Goal: Transaction & Acquisition: Purchase product/service

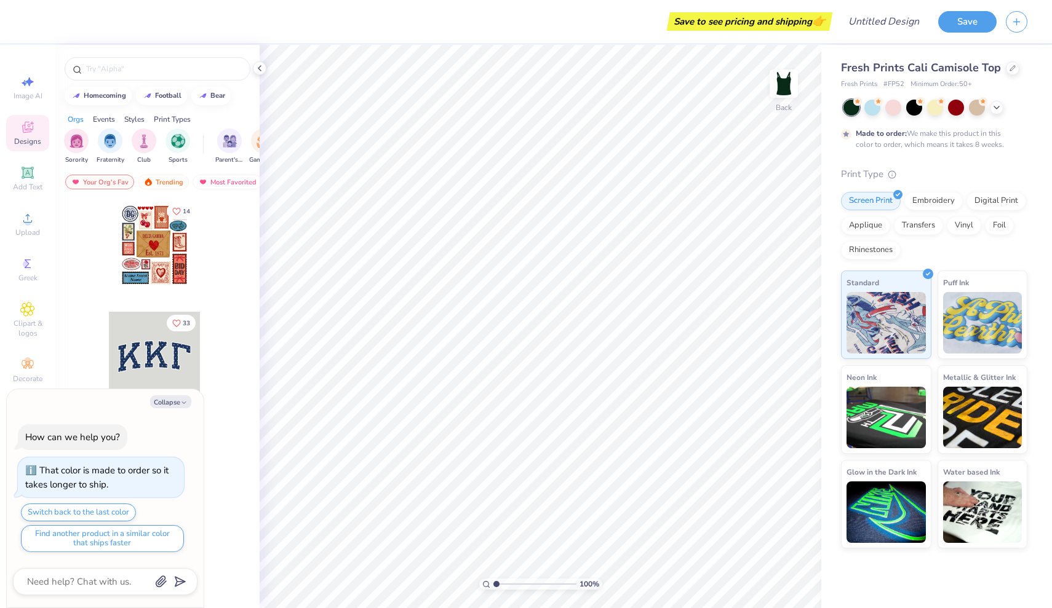
type textarea "x"
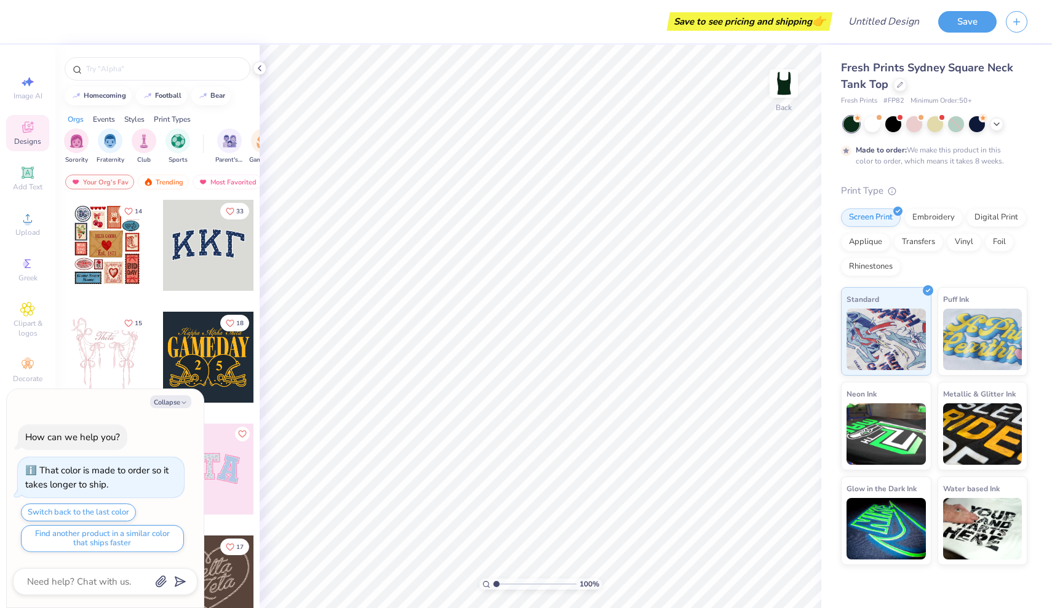
click at [209, 245] on div at bounding box center [208, 245] width 91 height 91
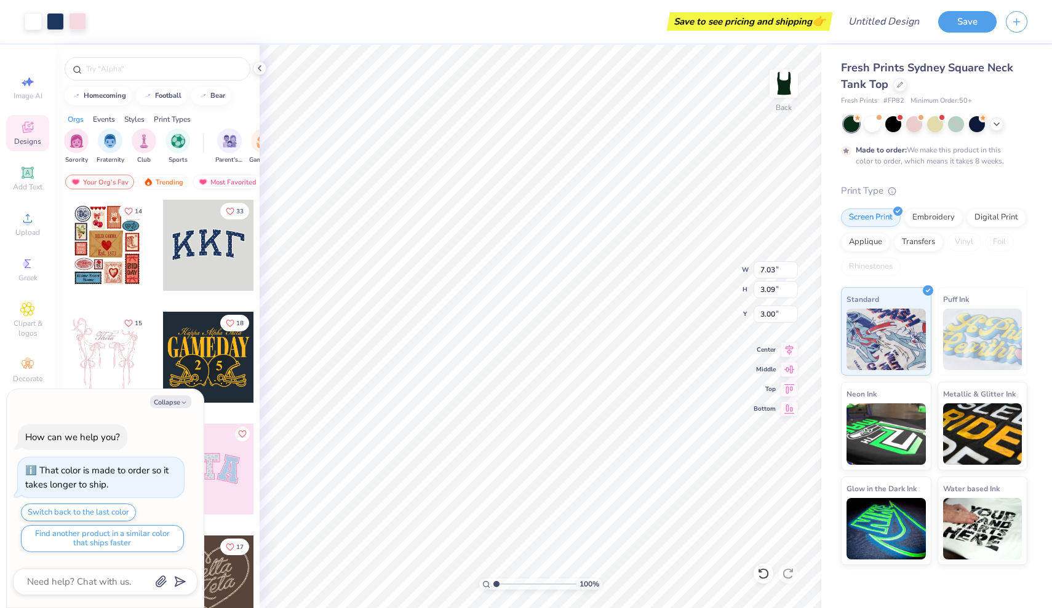
type textarea "x"
type input "0.95"
type textarea "x"
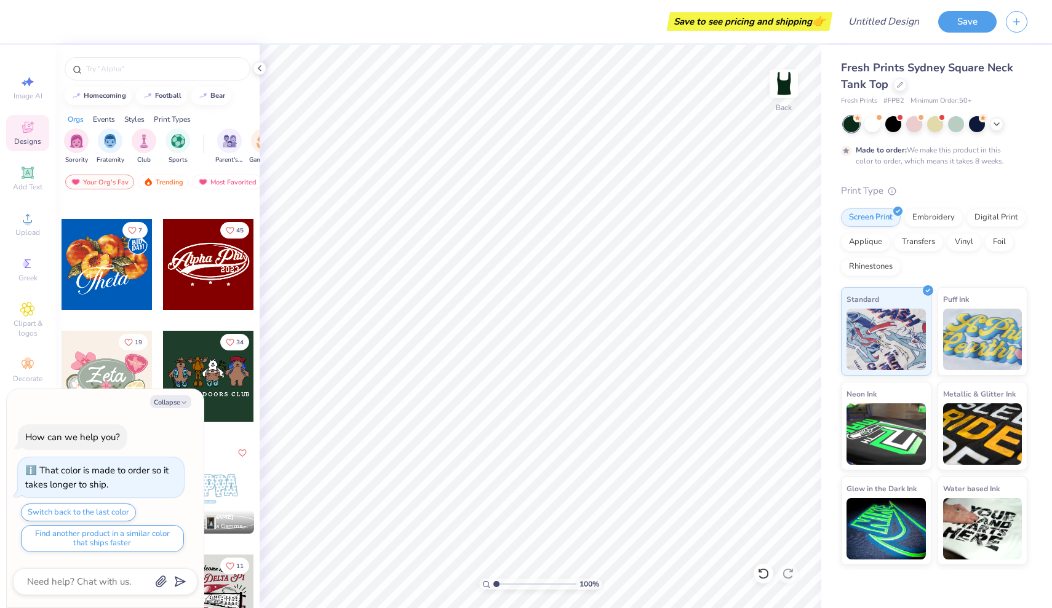
scroll to position [589, 0]
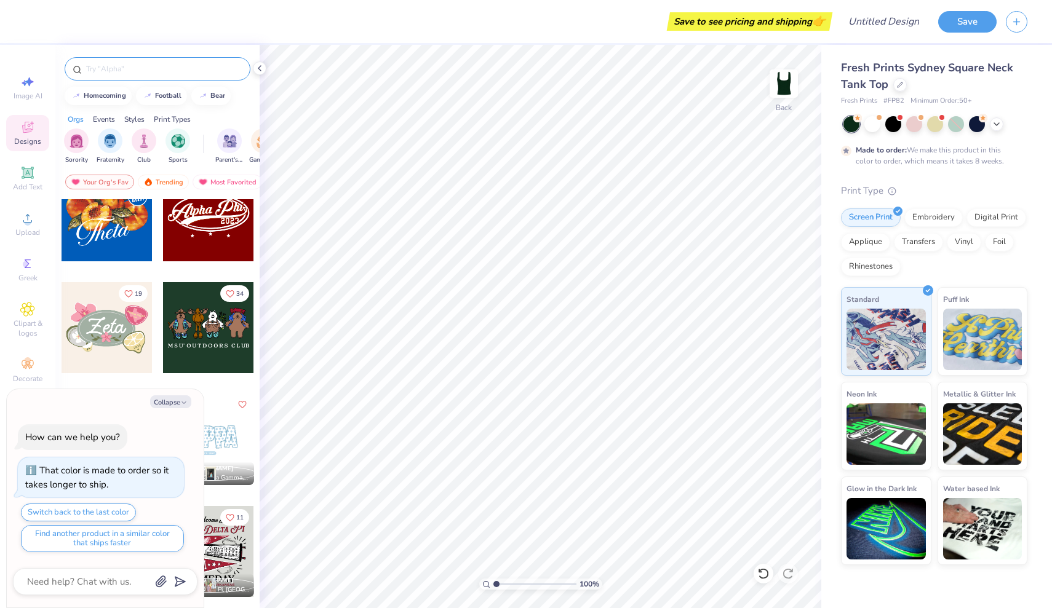
click at [148, 72] on input "text" at bounding box center [163, 69] width 157 height 12
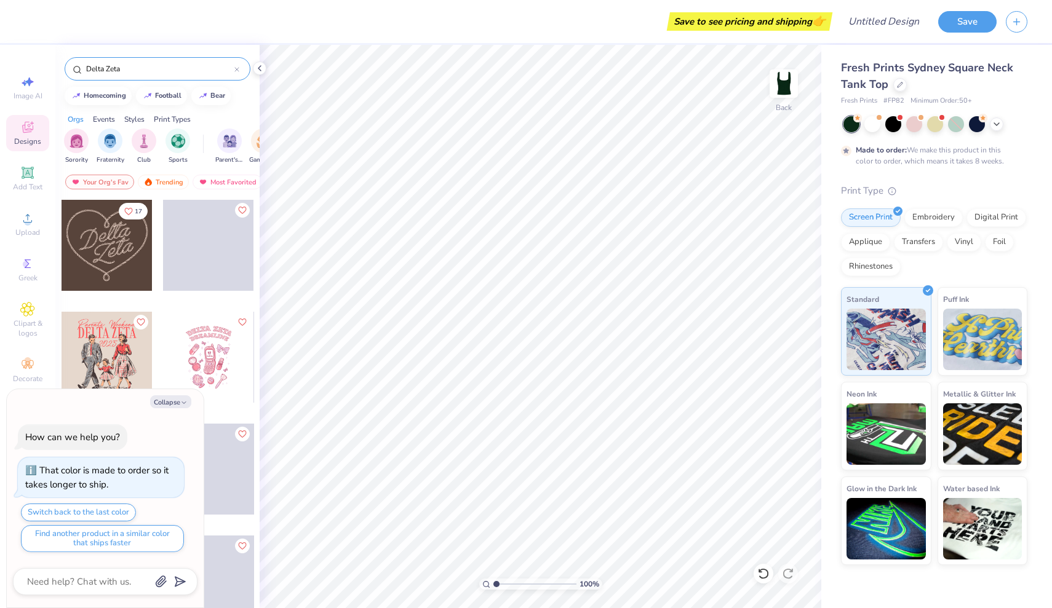
type input "Delta Zeta"
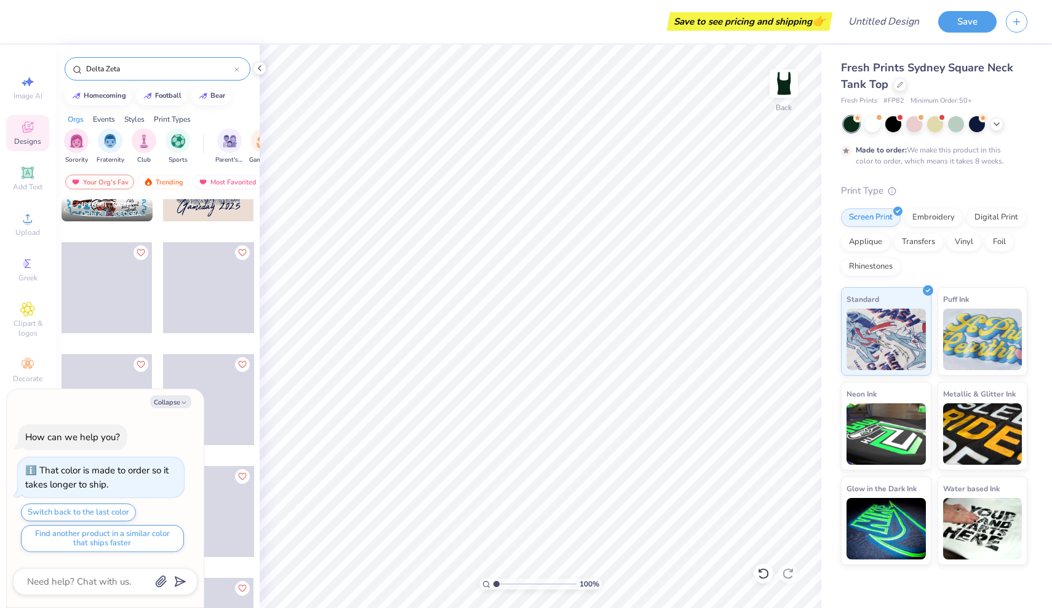
scroll to position [742, 0]
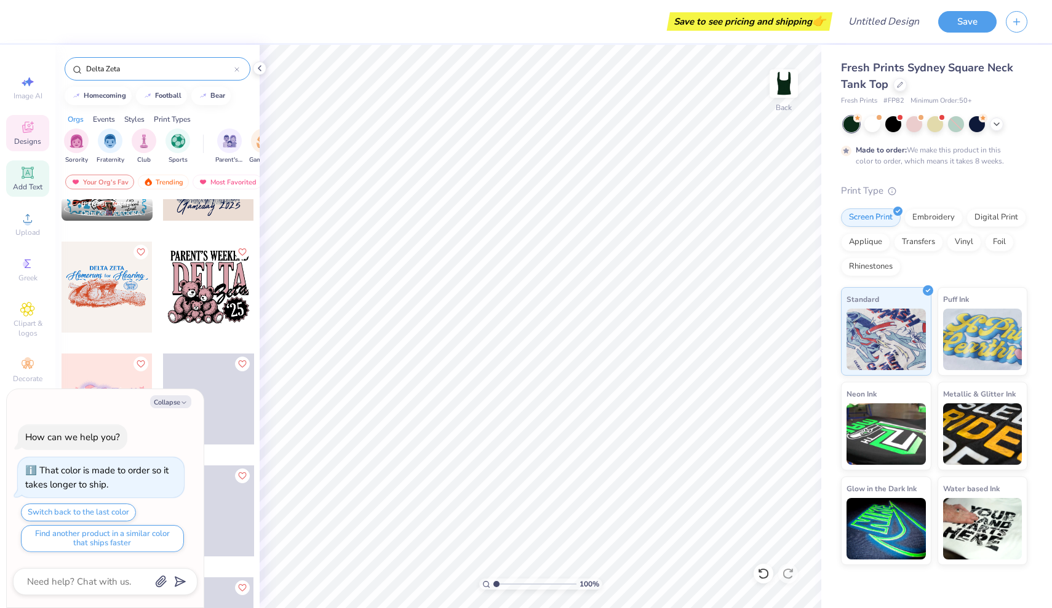
click at [18, 185] on span "Add Text" at bounding box center [28, 187] width 30 height 10
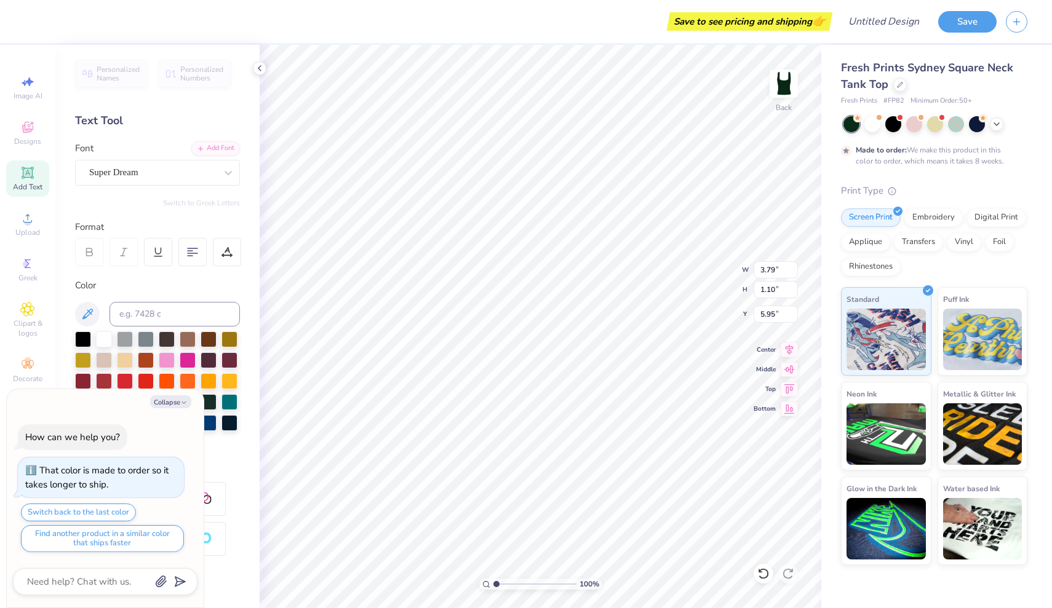
type textarea "x"
type textarea "TDEXT"
type textarea "x"
type textarea "TEXT"
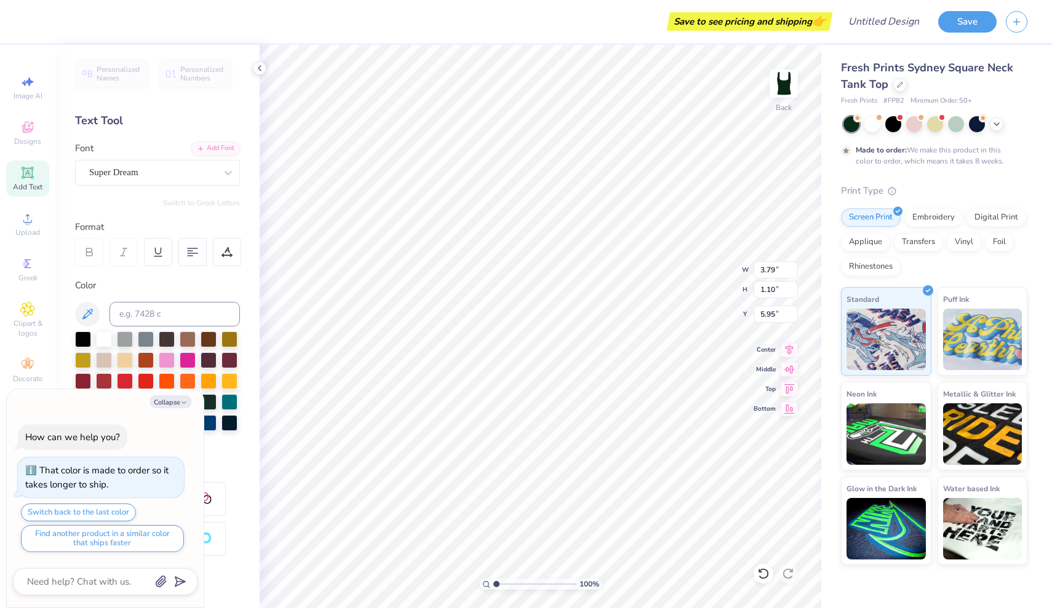
scroll to position [0, 0]
type textarea "x"
type textarea "TEX"
type textarea "x"
type textarea "TE"
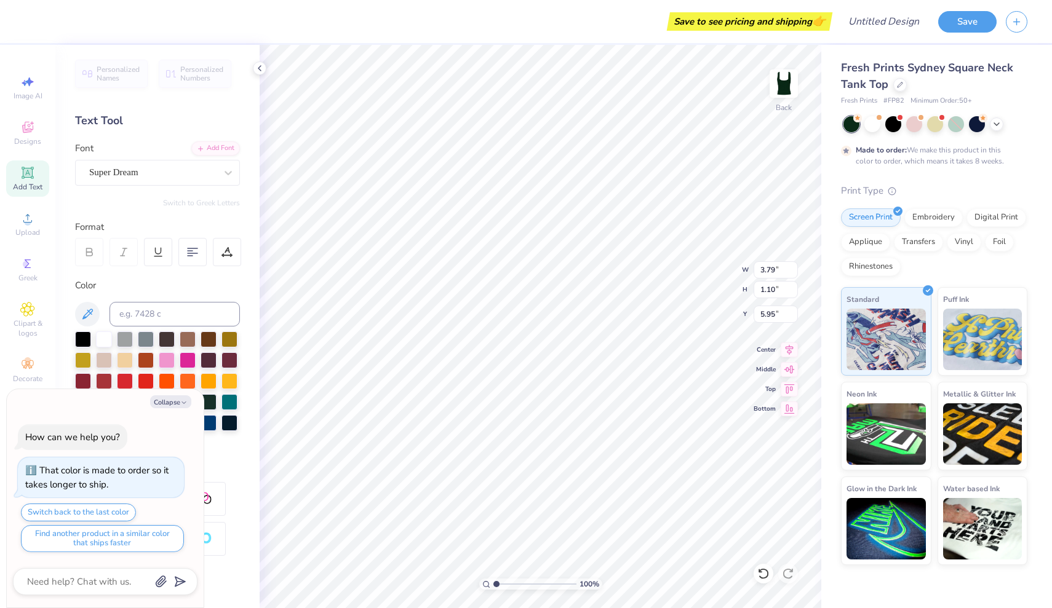
type textarea "x"
type textarea "T"
type textarea "x"
type textarea "D"
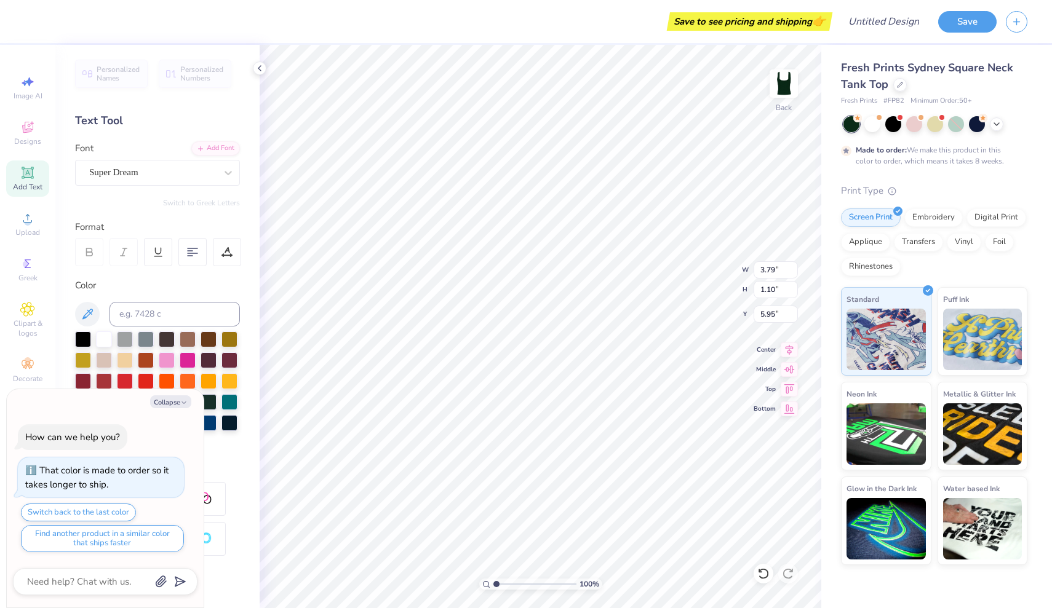
type textarea "x"
type textarea "De"
type textarea "x"
type textarea "Del"
type textarea "x"
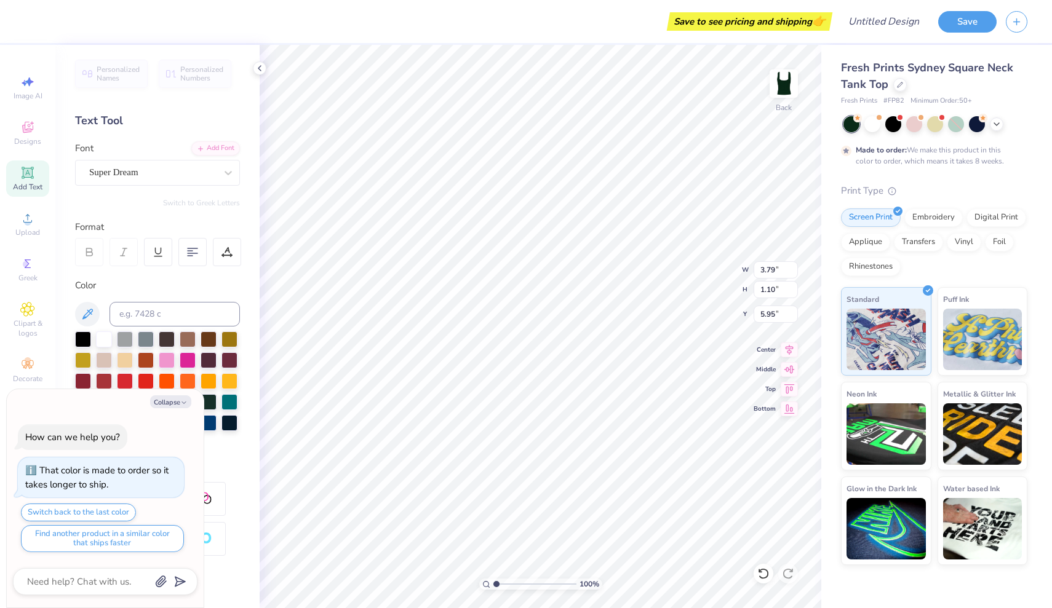
type textarea "Delt"
type textarea "x"
type textarea "Delta"
type textarea "x"
type textarea "Delta"
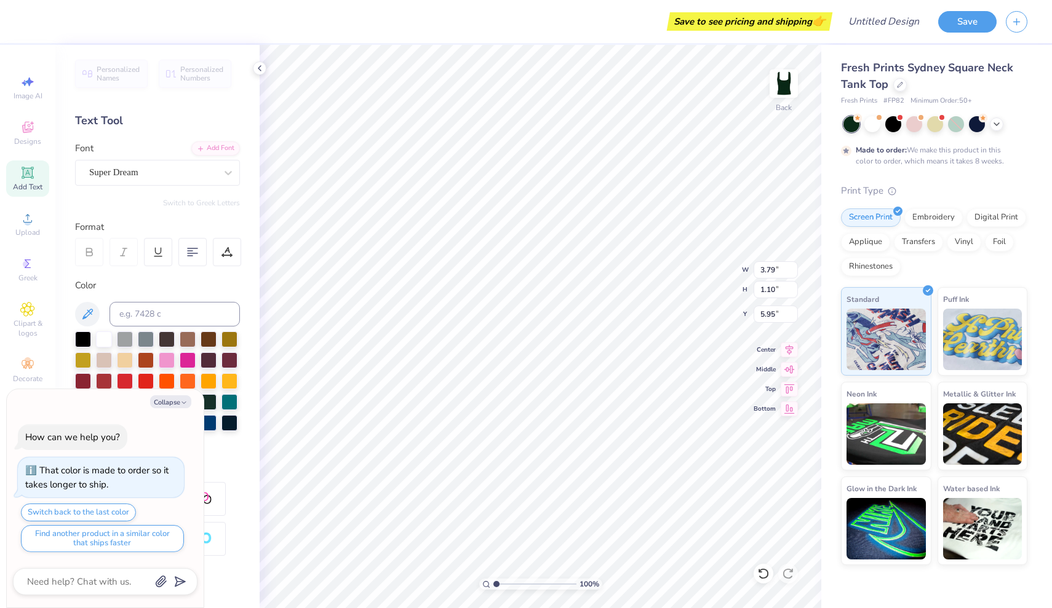
scroll to position [0, 1]
type textarea "x"
type textarea "Delta Z"
type textarea "x"
type textarea "Delta Ze"
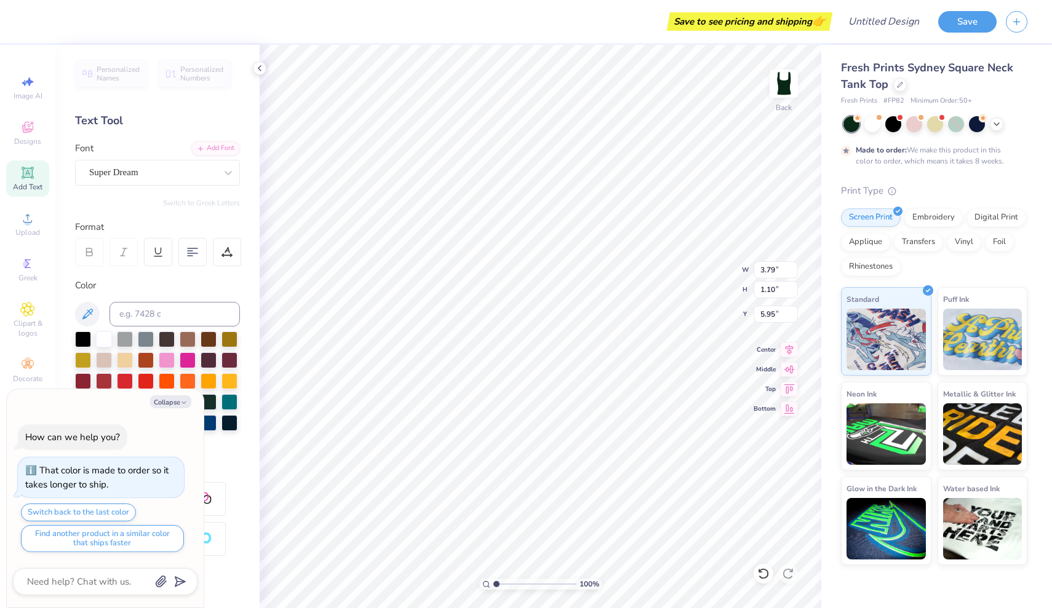
type textarea "x"
type textarea "Delta Zet"
type textarea "x"
type textarea "Delta Zeta"
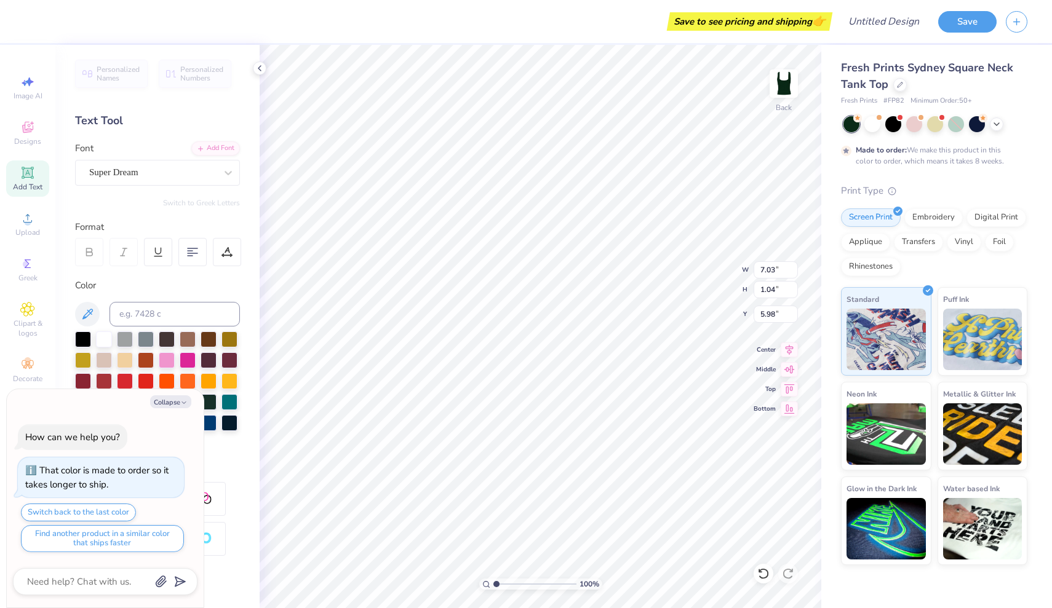
type textarea "x"
type input "1.96"
type textarea "x"
type input "1.35"
click at [111, 163] on div "Super Dream" at bounding box center [152, 172] width 129 height 19
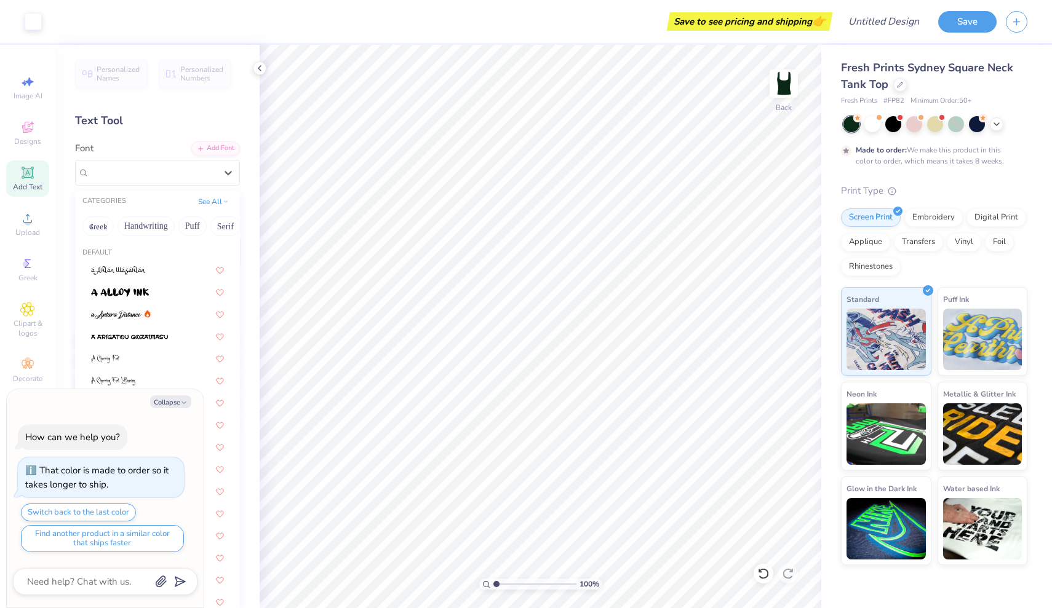
click at [121, 132] on div "Personalized Names Personalized Numbers Text Tool Add Font Font option Super Dr…" at bounding box center [157, 326] width 204 height 563
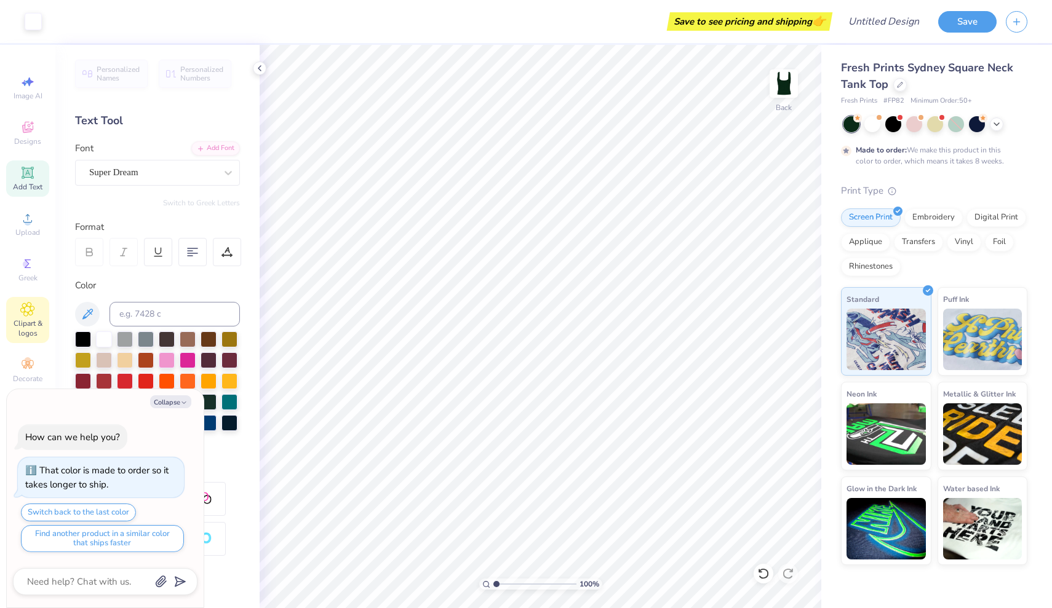
click at [26, 314] on icon at bounding box center [27, 309] width 14 height 15
type textarea "x"
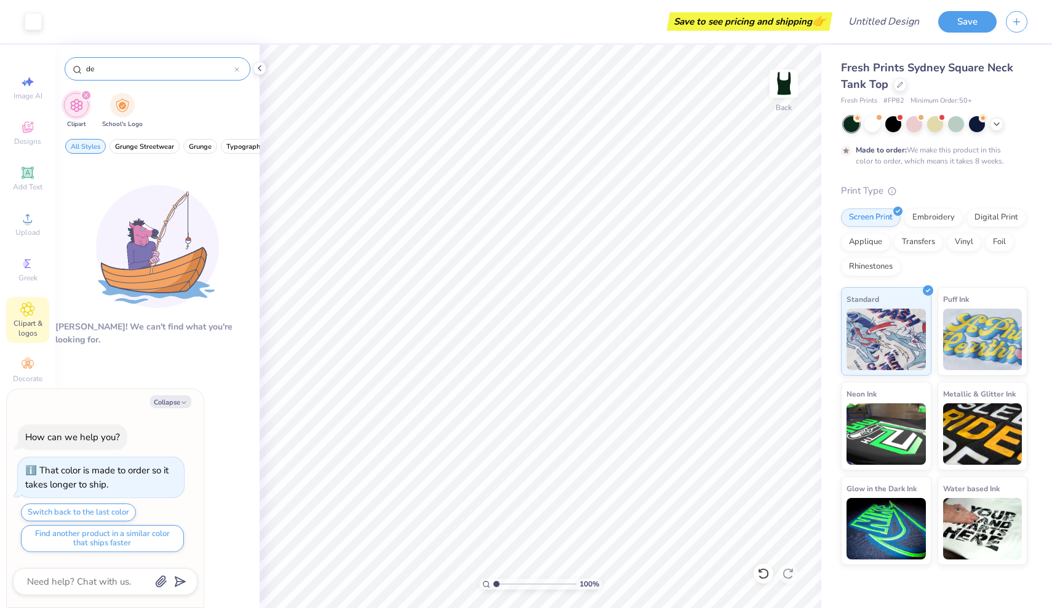
type input "d"
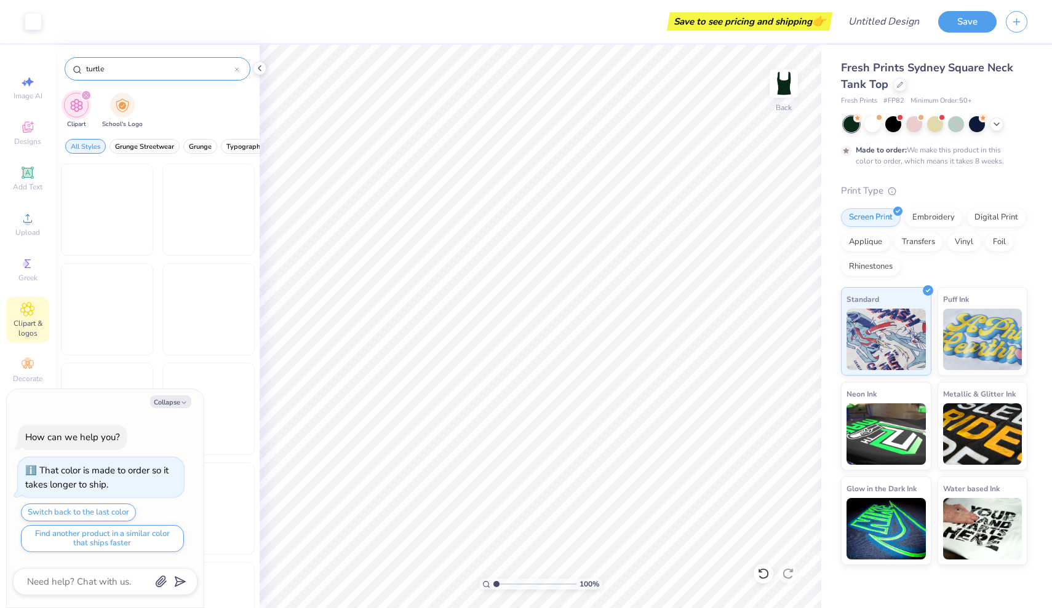
type input "turtle"
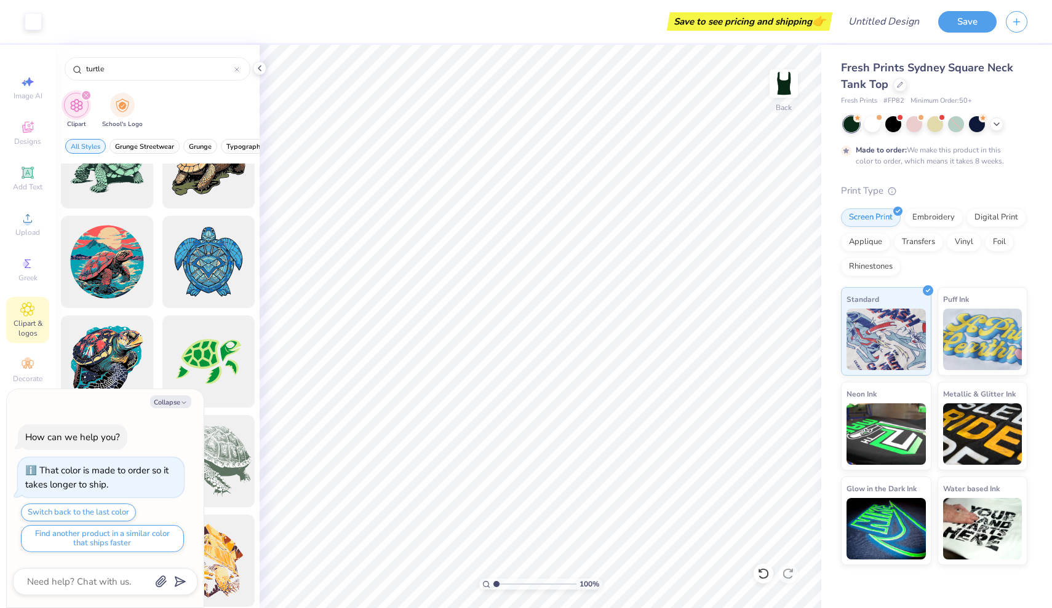
scroll to position [582, 0]
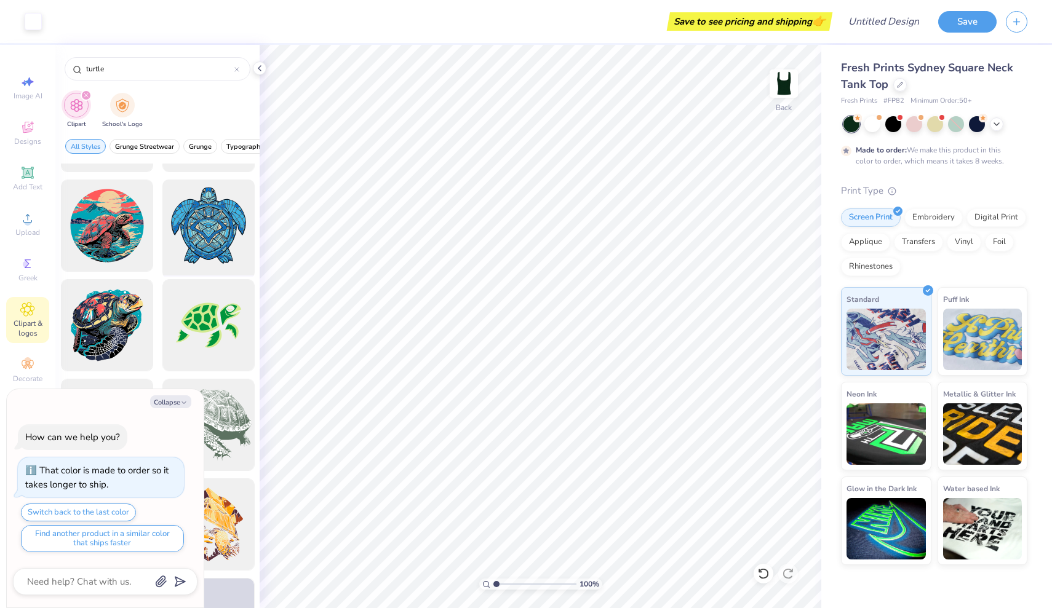
click at [212, 238] on div at bounding box center [207, 225] width 101 height 101
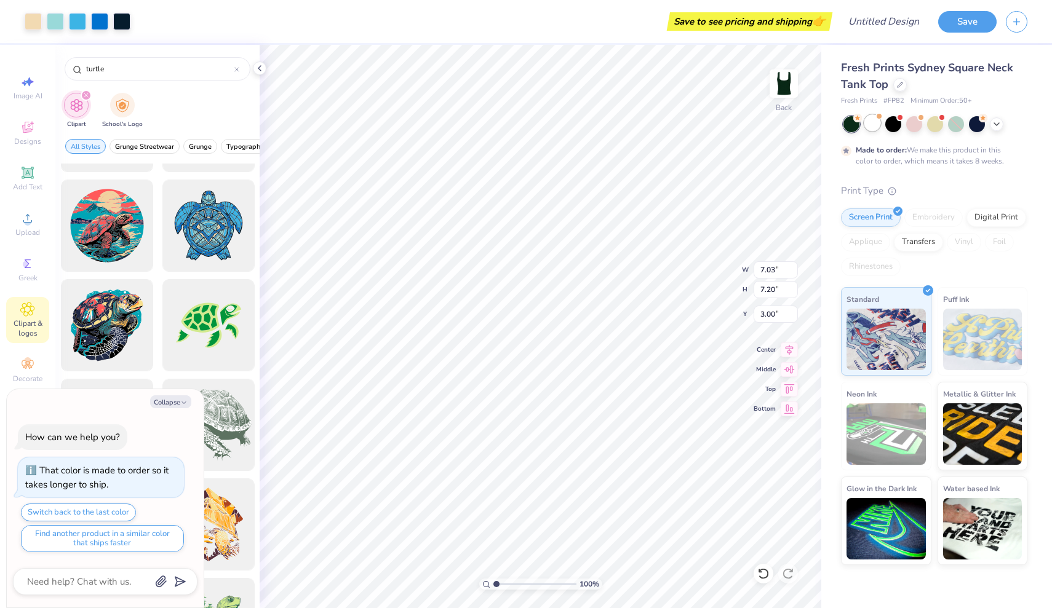
click at [870, 124] on div at bounding box center [872, 123] width 16 height 16
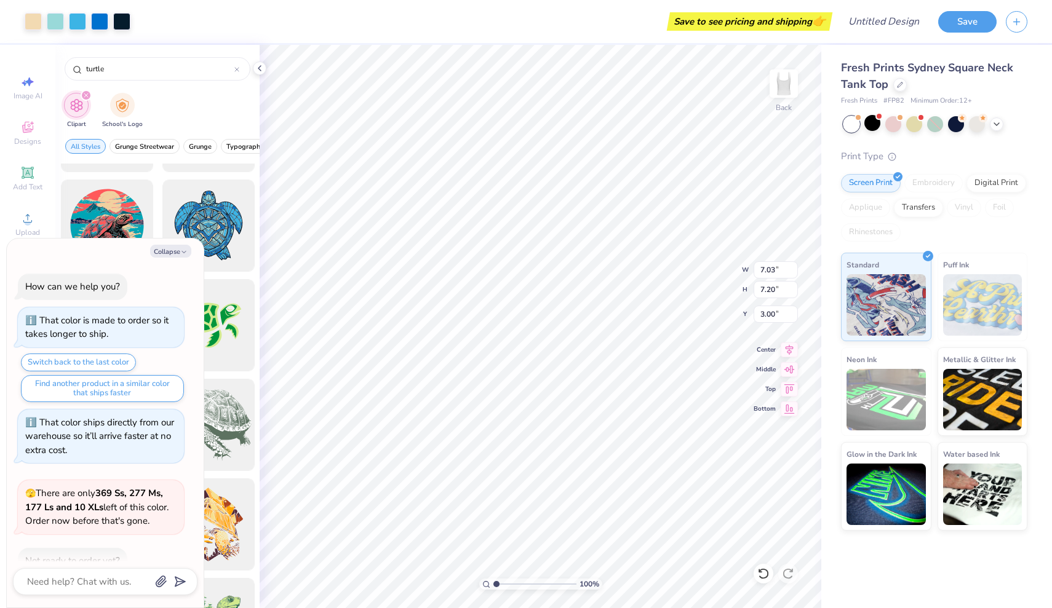
scroll to position [226, 0]
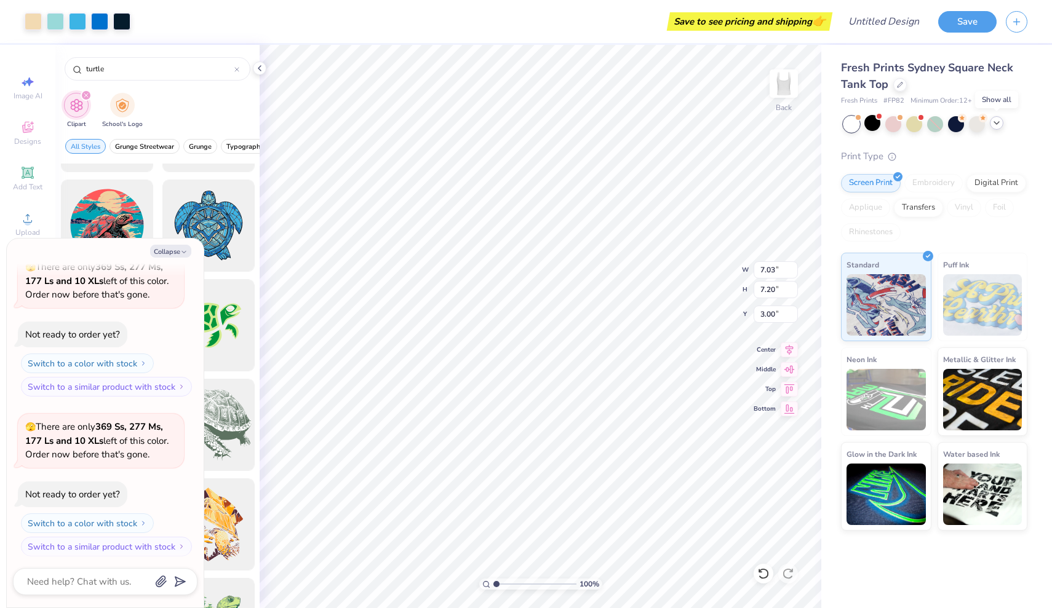
click at [996, 125] on icon at bounding box center [996, 123] width 10 height 10
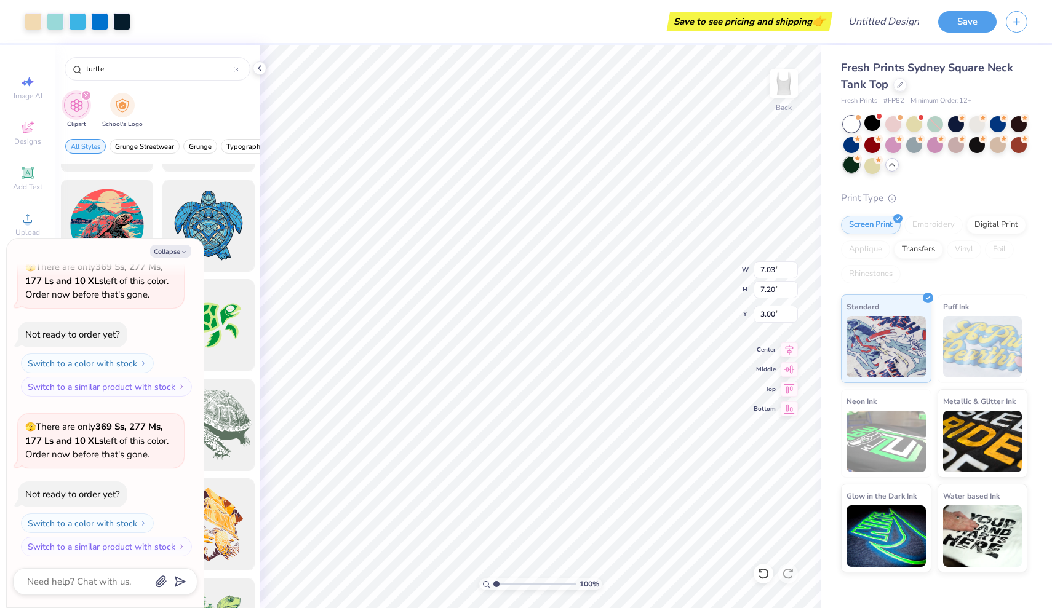
click at [854, 165] on div at bounding box center [851, 165] width 16 height 16
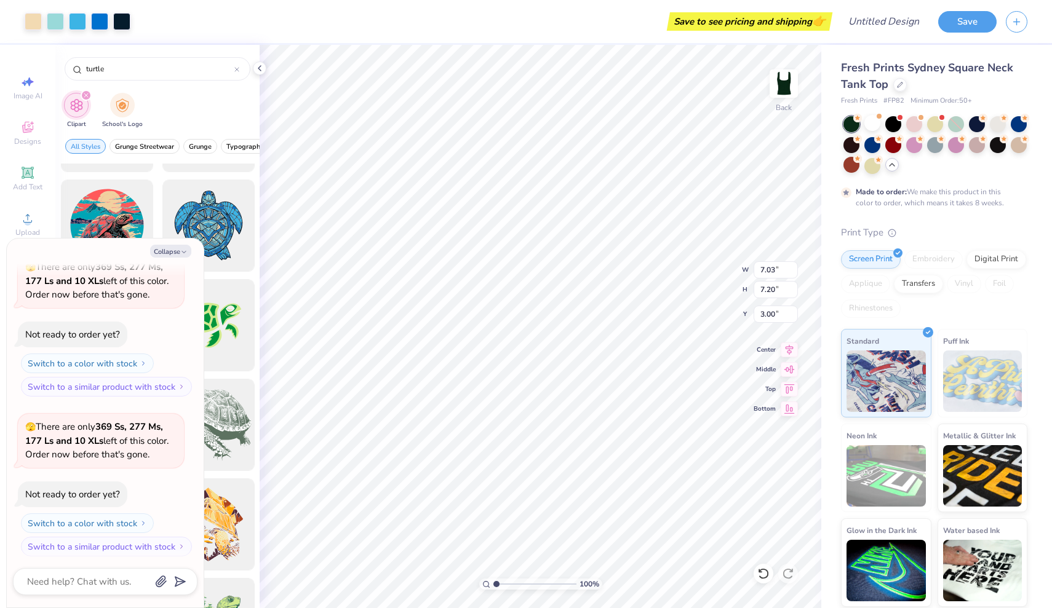
scroll to position [328, 0]
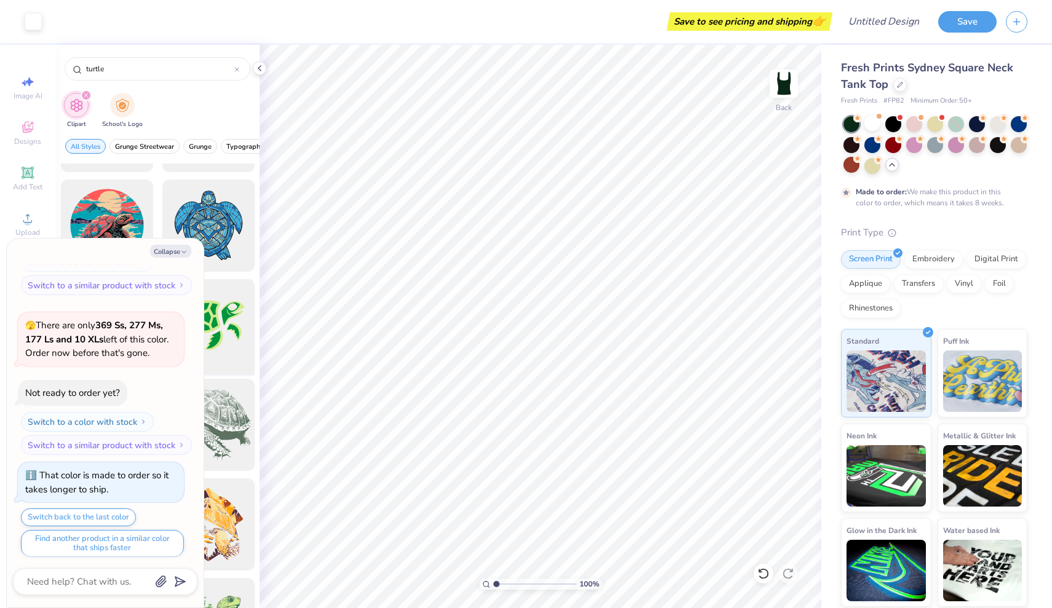
click at [218, 330] on div at bounding box center [207, 325] width 101 height 101
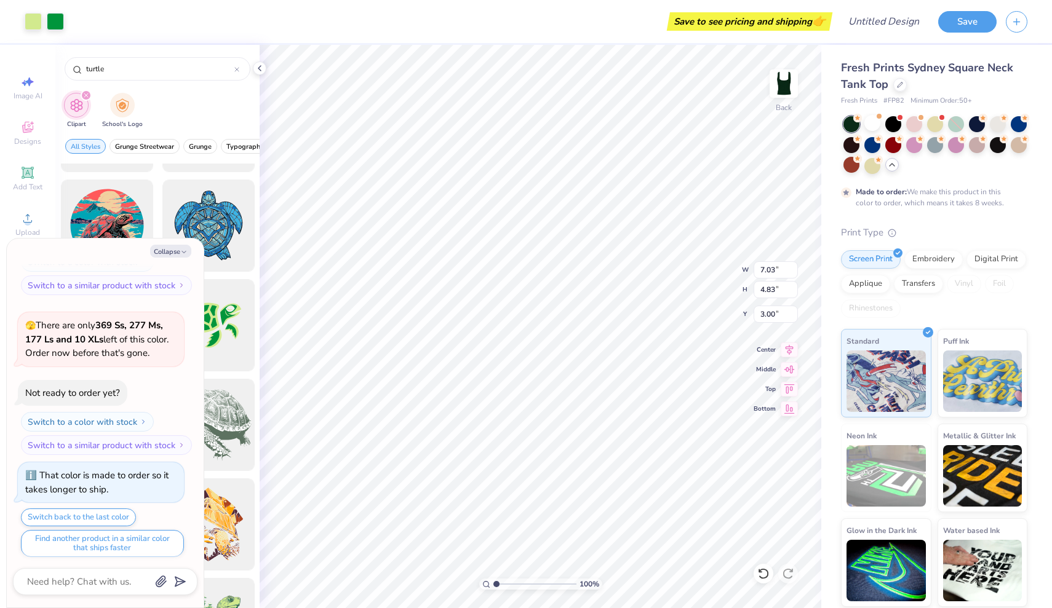
type textarea "x"
type input "2.77"
type input "1.90"
type input "5.92"
type textarea "x"
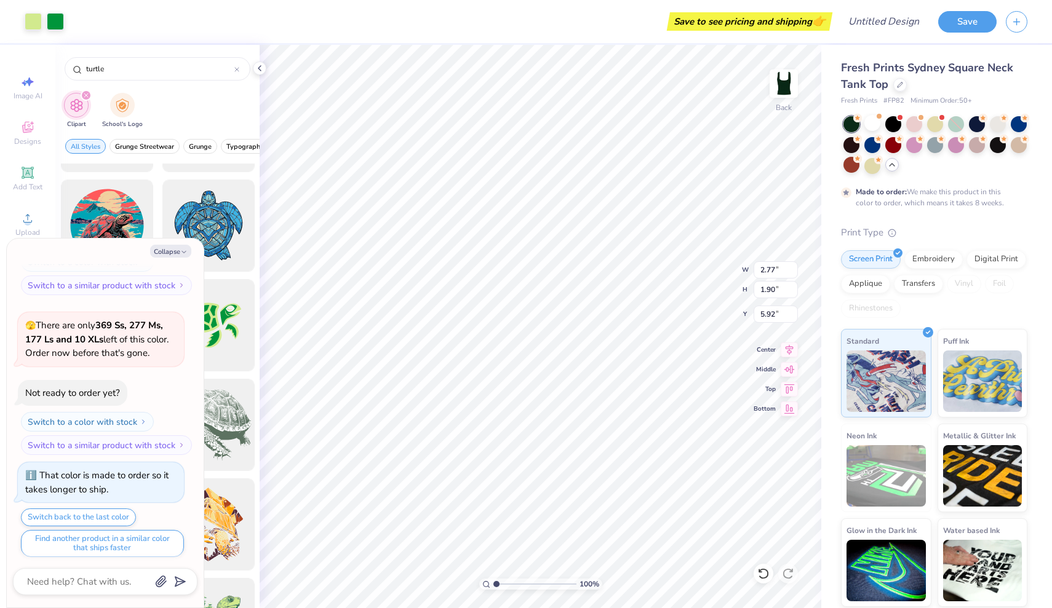
type input "2.64"
type textarea "x"
type input "2.35"
type input "1.61"
type textarea "x"
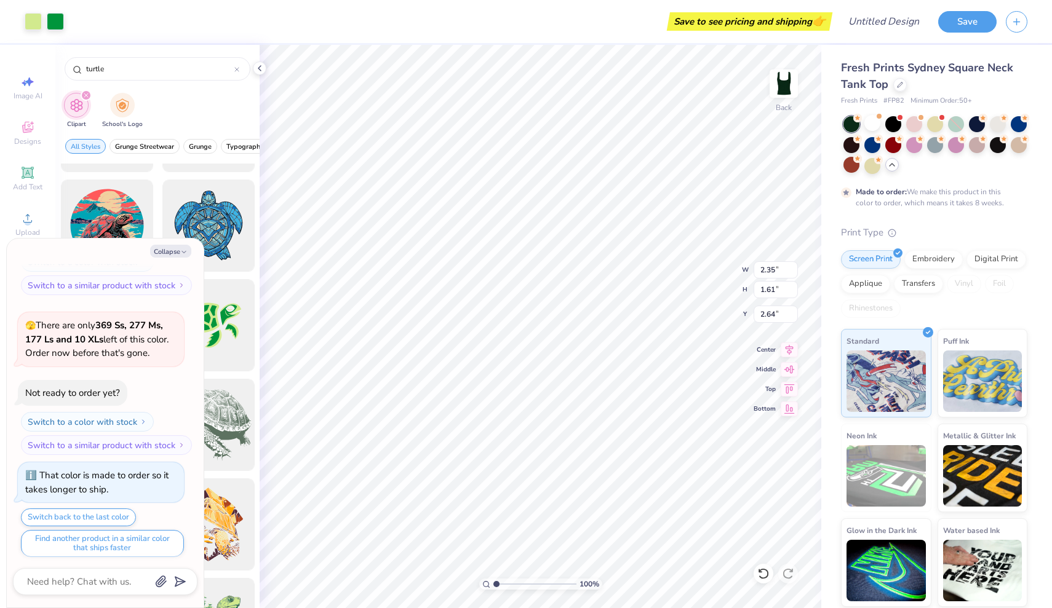
type input "2.77"
type textarea "x"
type input "2.12"
type input "1.46"
type textarea "x"
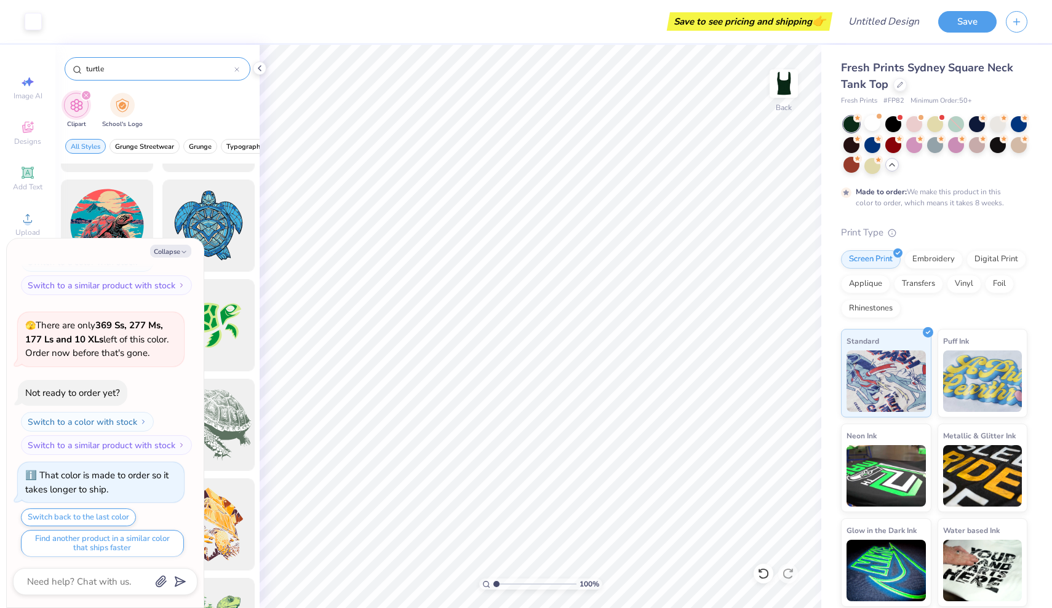
click at [127, 66] on input "turtle" at bounding box center [159, 69] width 149 height 12
type input "t"
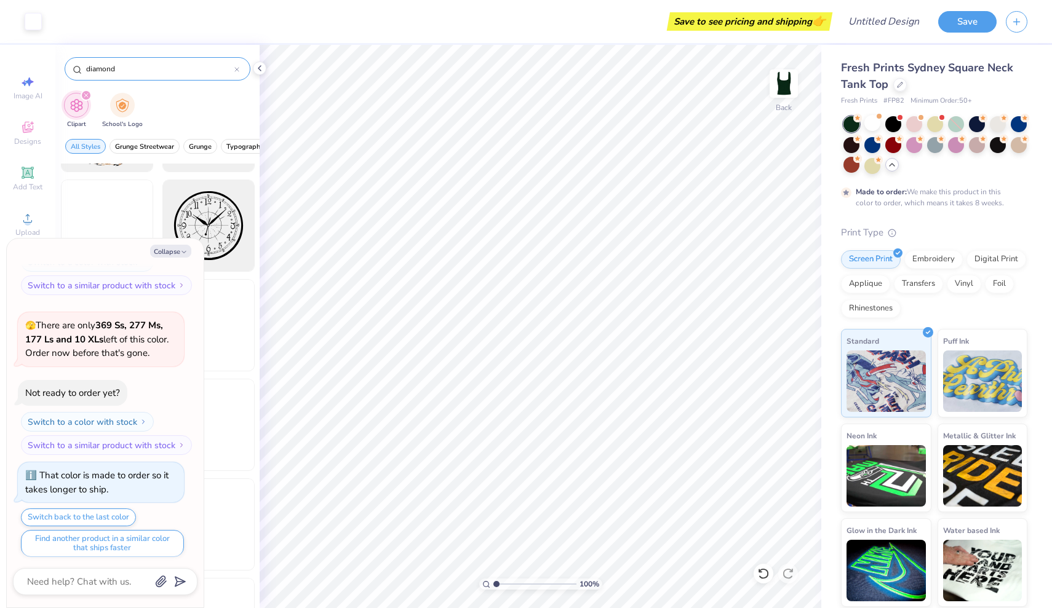
type input "diamond"
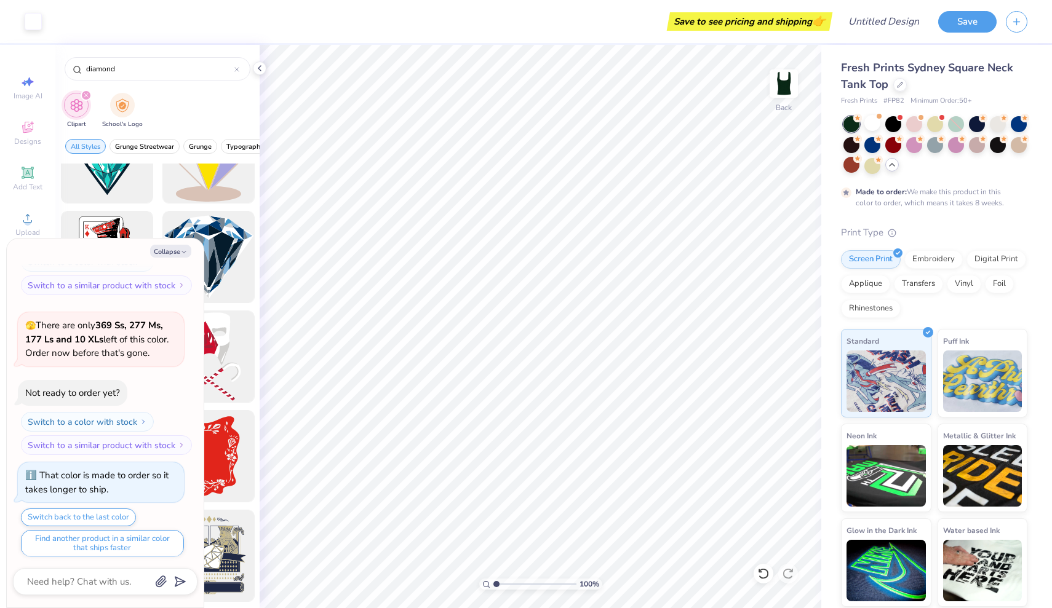
scroll to position [134, 0]
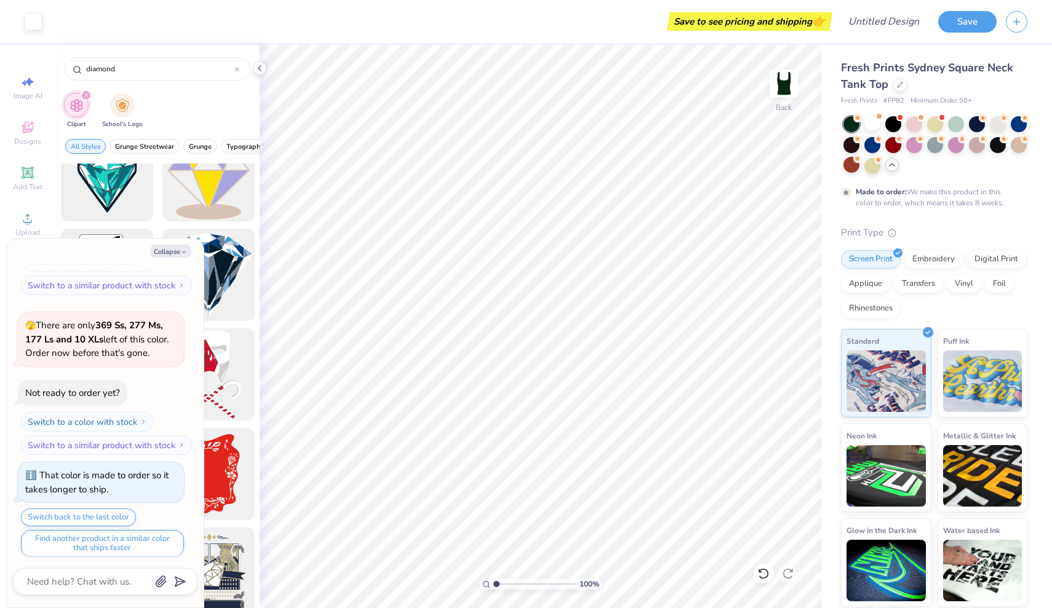
click at [50, 246] on div "Collapse" at bounding box center [105, 251] width 185 height 13
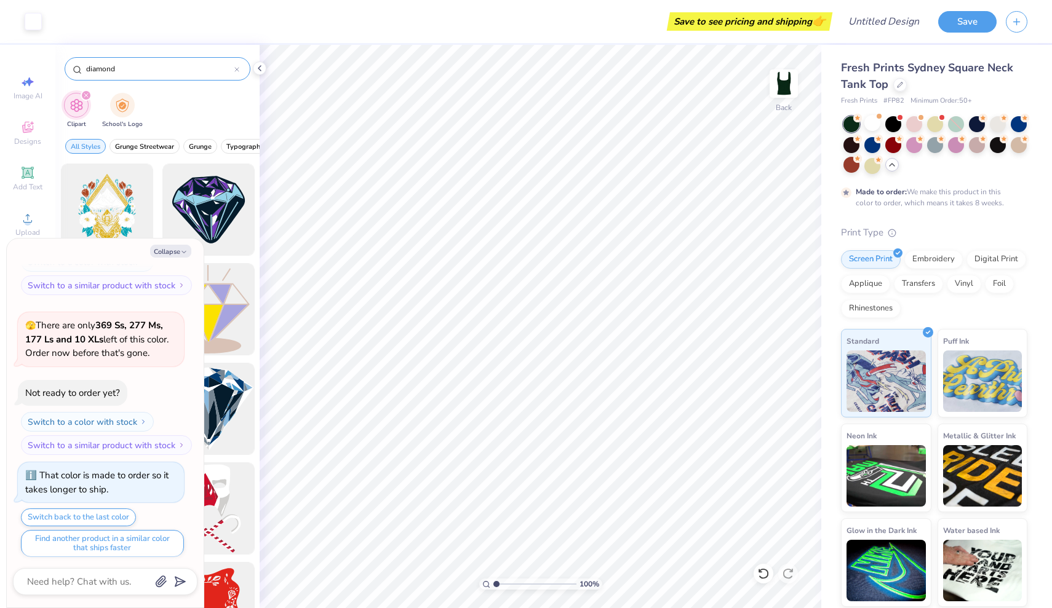
scroll to position [0, 0]
click at [130, 64] on input "diamond" at bounding box center [159, 69] width 149 height 12
click at [34, 137] on span "Designs" at bounding box center [27, 142] width 27 height 10
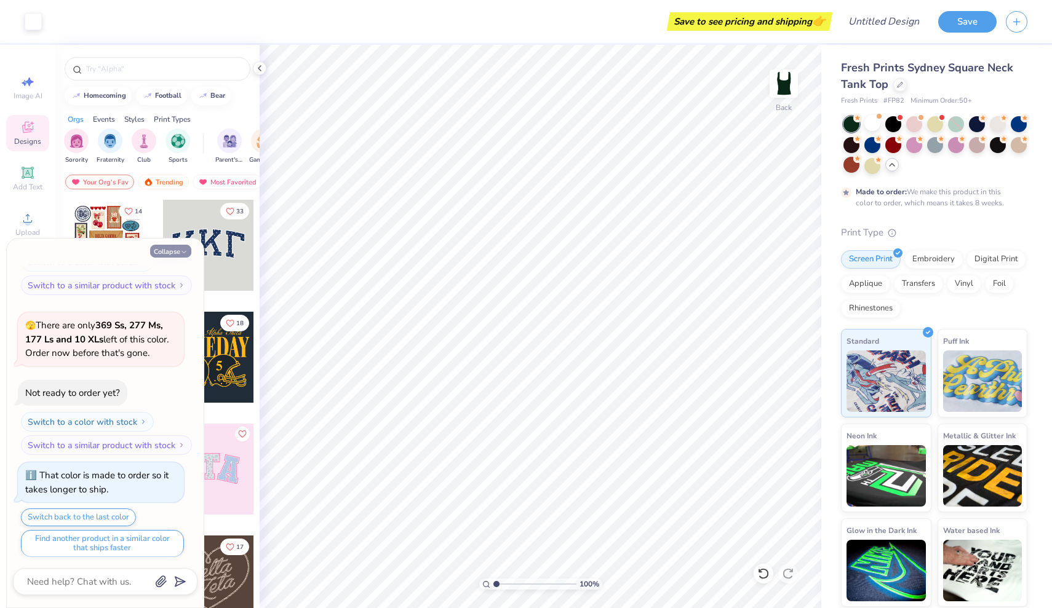
click at [170, 252] on button "Collapse" at bounding box center [170, 251] width 41 height 13
type textarea "x"
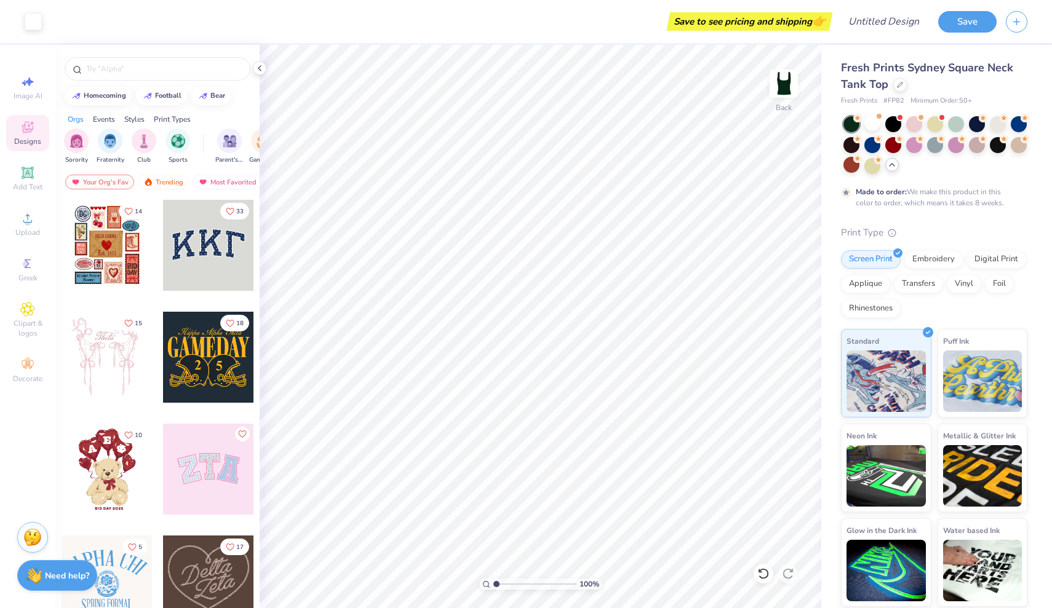
click at [25, 130] on icon at bounding box center [28, 129] width 10 height 8
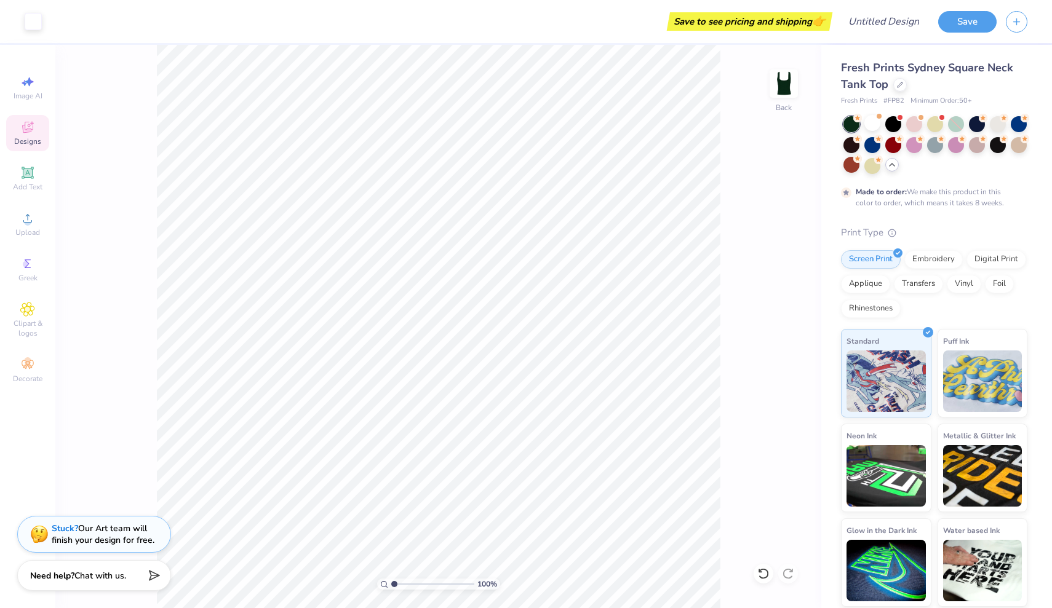
click at [26, 128] on icon at bounding box center [27, 127] width 15 height 15
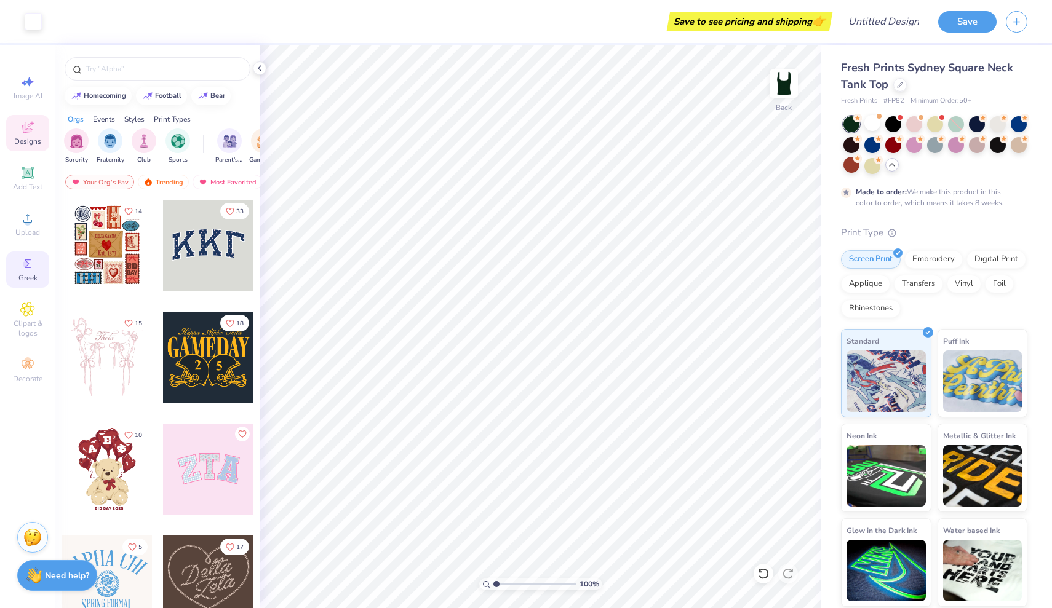
click at [25, 273] on span "Greek" at bounding box center [27, 278] width 19 height 10
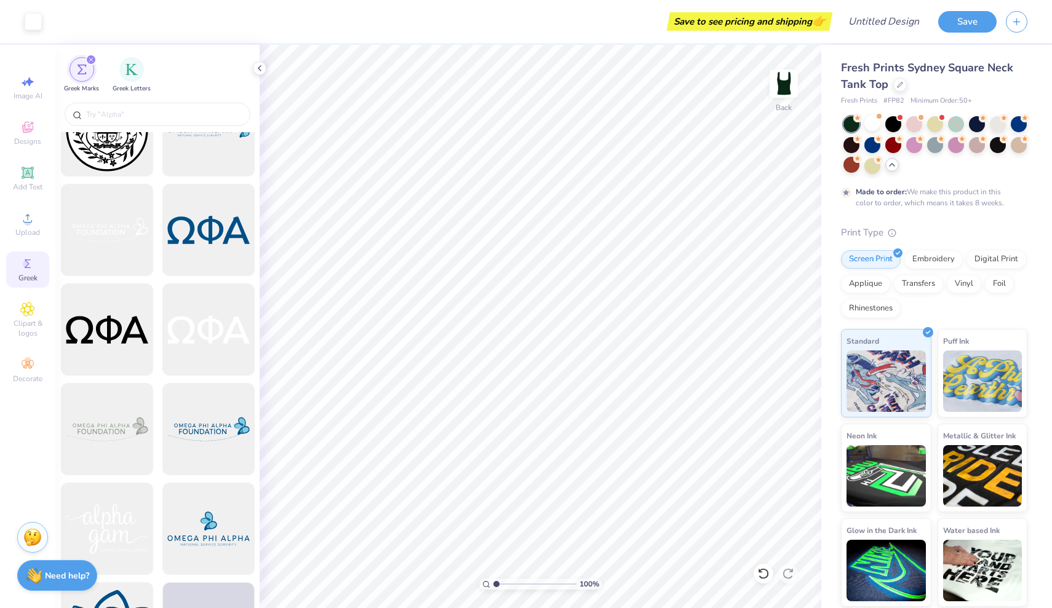
scroll to position [2340, 0]
click at [33, 232] on span "Upload" at bounding box center [27, 233] width 25 height 10
click at [170, 114] on input "text" at bounding box center [163, 114] width 157 height 12
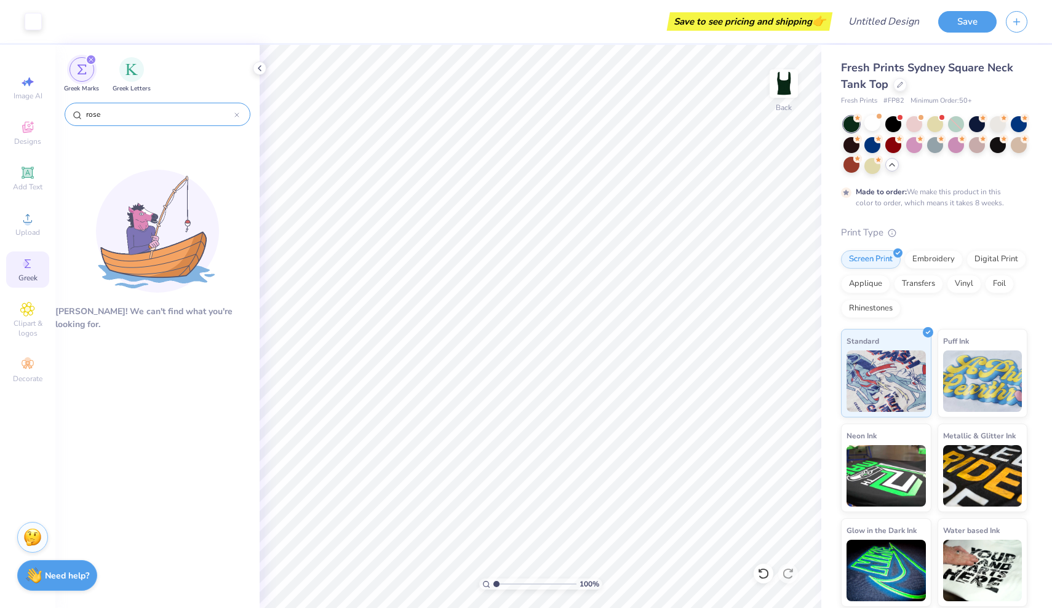
type input "rose"
click at [25, 96] on span "Image AI" at bounding box center [28, 96] width 29 height 10
select select "4"
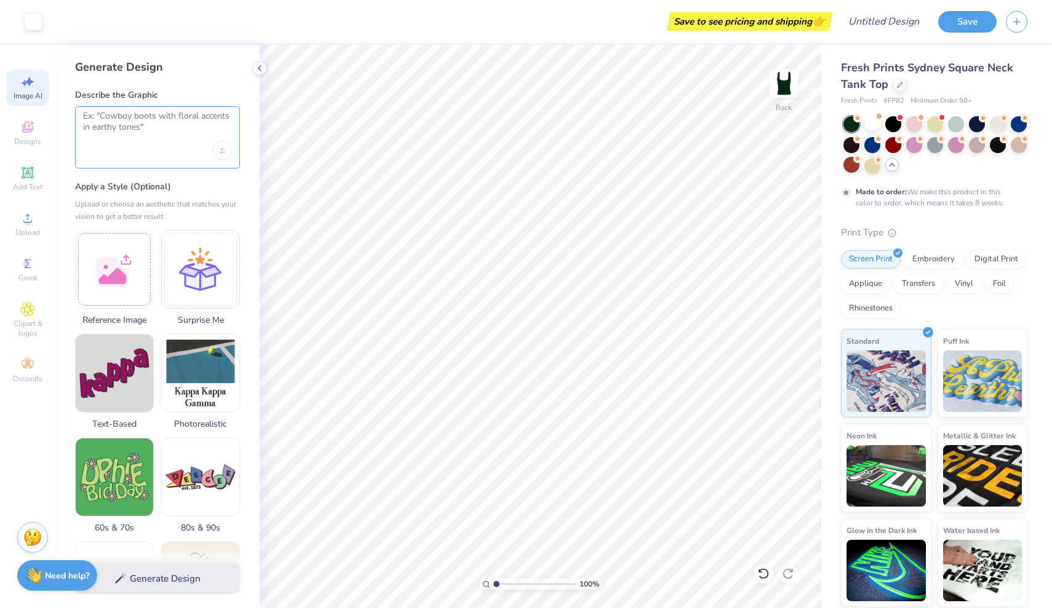
click at [121, 126] on textarea at bounding box center [157, 126] width 149 height 31
type textarea "rose"
click at [216, 149] on div "Upload image" at bounding box center [222, 151] width 20 height 20
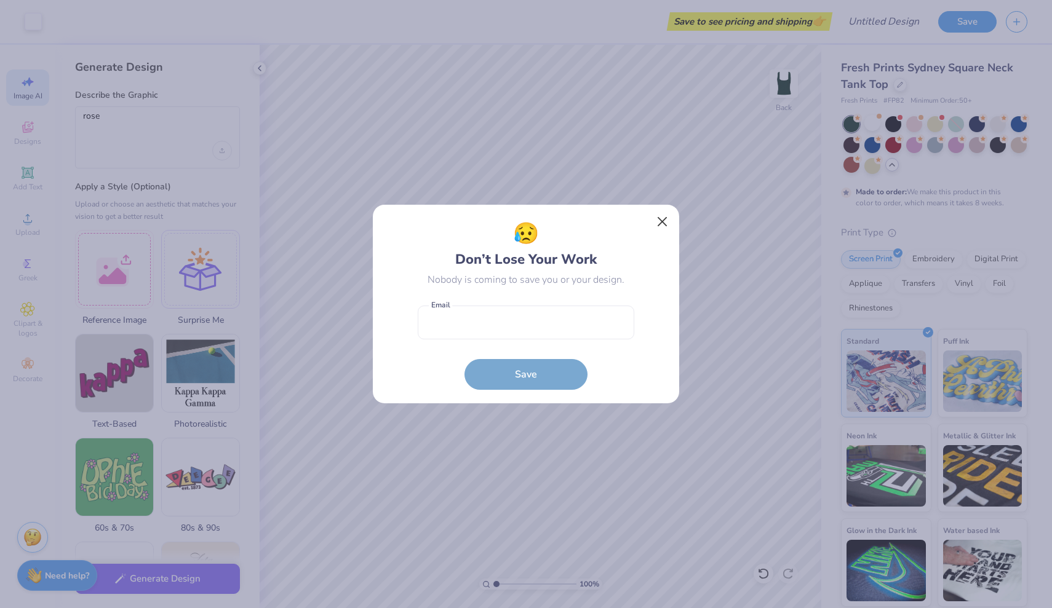
click at [665, 221] on button "Close" at bounding box center [662, 221] width 23 height 23
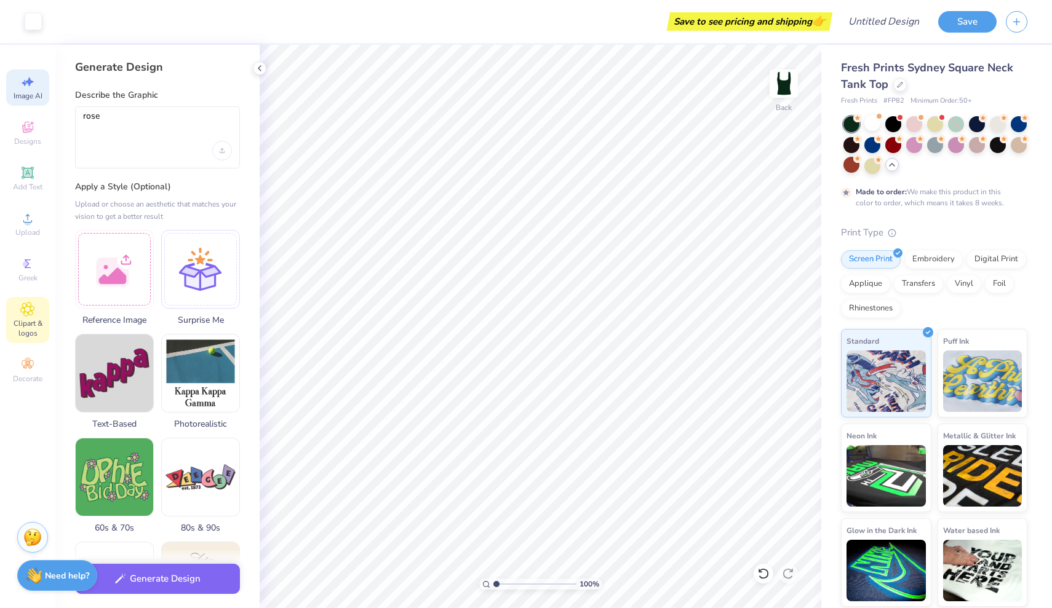
click at [24, 315] on icon at bounding box center [28, 310] width 14 height 14
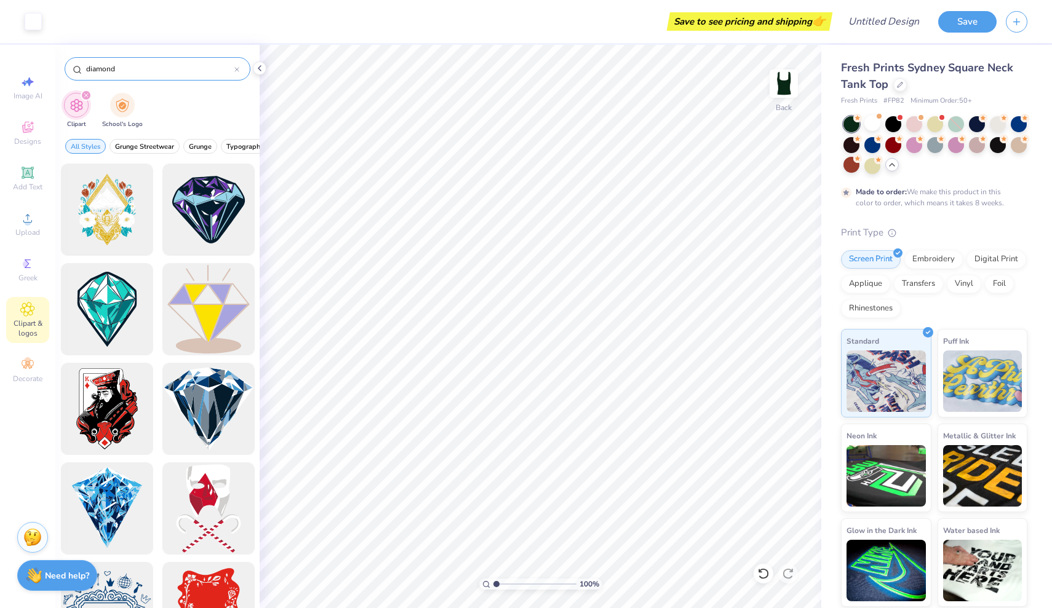
click at [101, 73] on input "diamond" at bounding box center [159, 69] width 149 height 12
type input "rose"
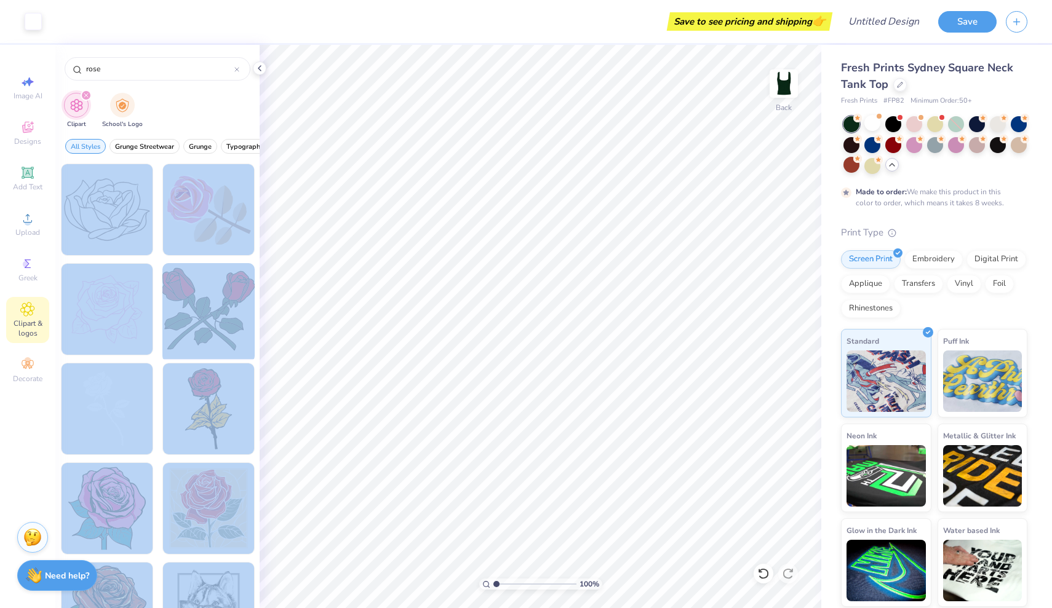
click at [368, 315] on div "Art colors Save to see pricing and shipping 👉 Design Title Save Image AI Design…" at bounding box center [526, 304] width 1052 height 608
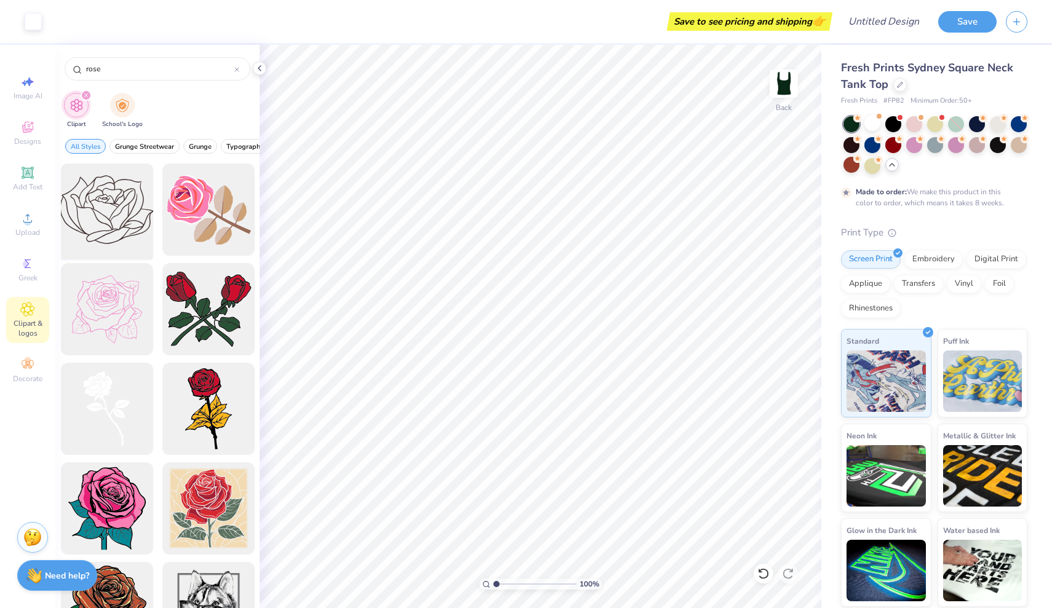
click at [93, 197] on div at bounding box center [106, 209] width 101 height 101
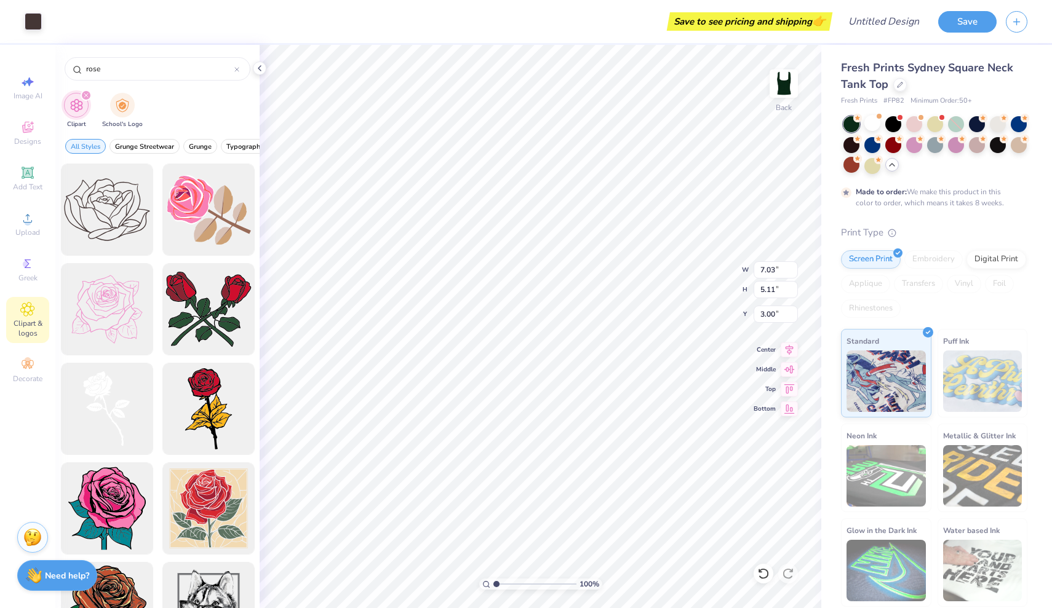
type input "3.47"
type input "2.53"
type input "2.73"
type input "2.61"
type input "1.90"
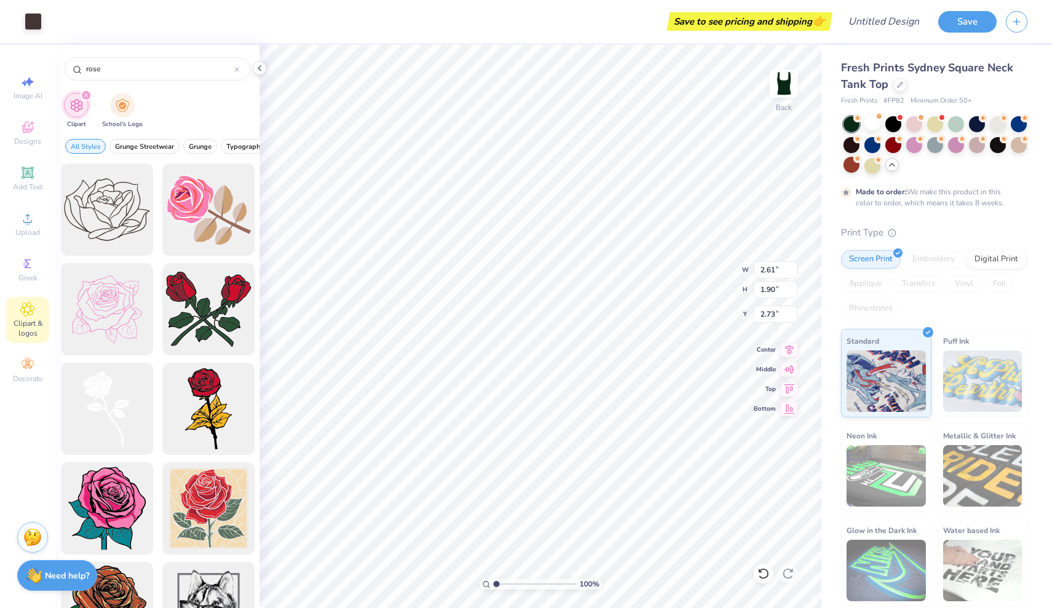
type input "2.84"
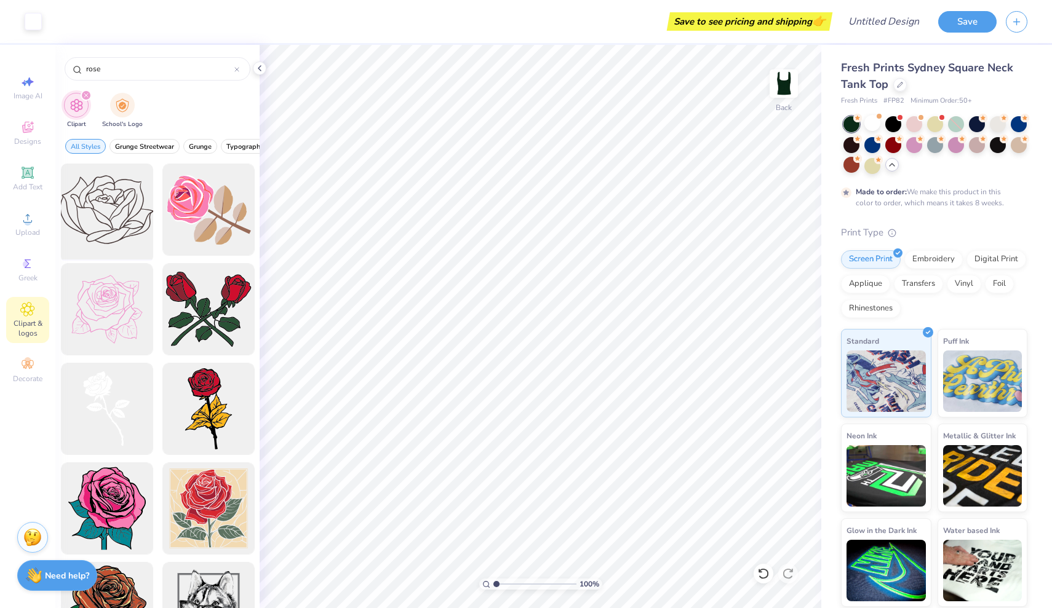
click at [84, 212] on div at bounding box center [106, 209] width 101 height 101
click at [124, 316] on div at bounding box center [106, 309] width 101 height 101
type input "2.88"
type input "2.79"
type input "2.77"
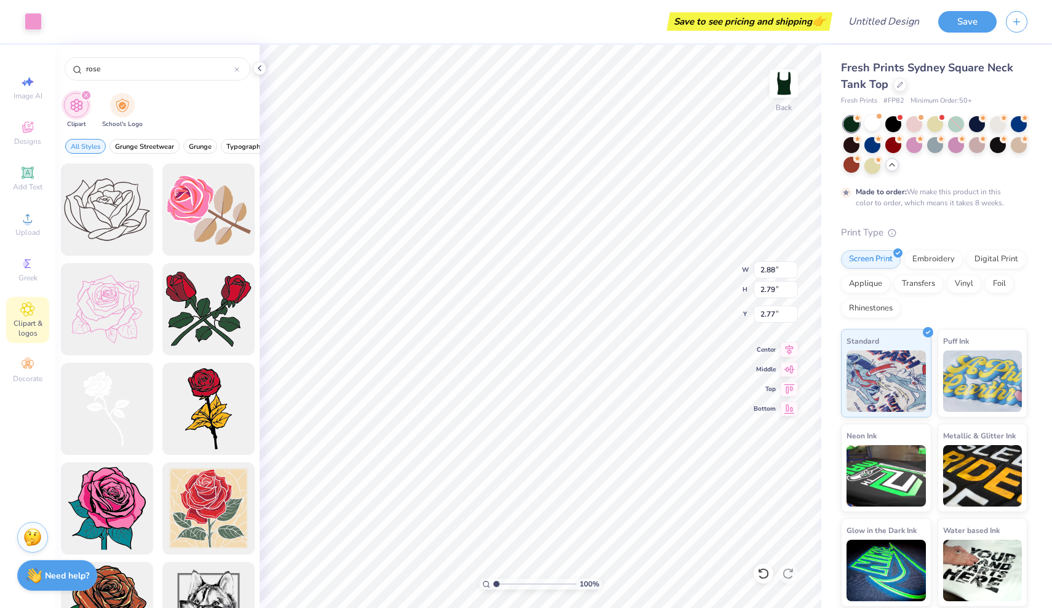
type input "2.80"
type input "2.62"
type input "2.53"
type input "2.66"
click at [26, 139] on span "Designs" at bounding box center [27, 142] width 27 height 10
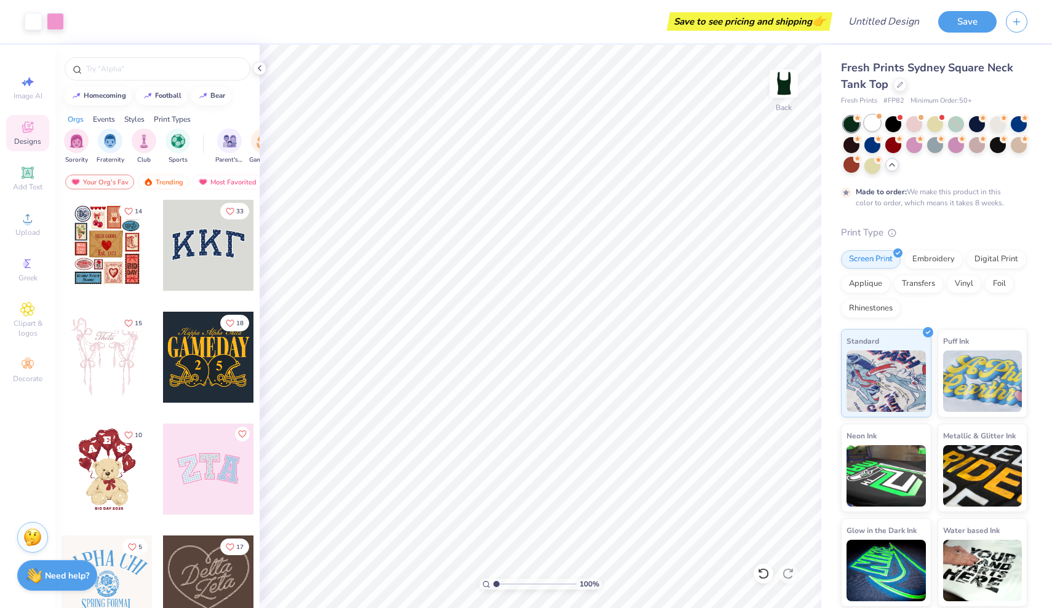
click at [873, 126] on div at bounding box center [872, 123] width 16 height 16
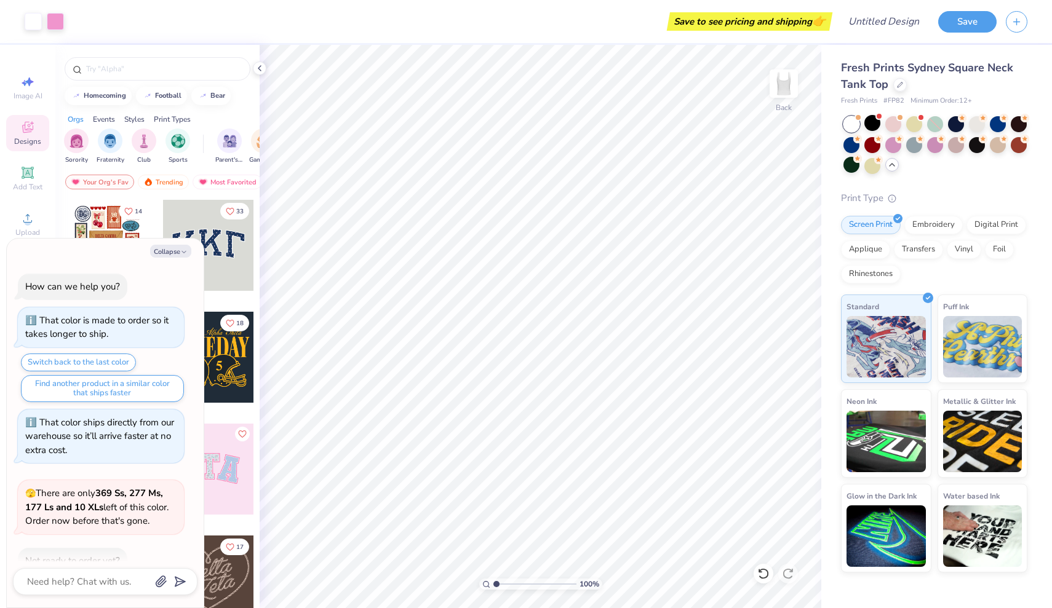
scroll to position [547, 0]
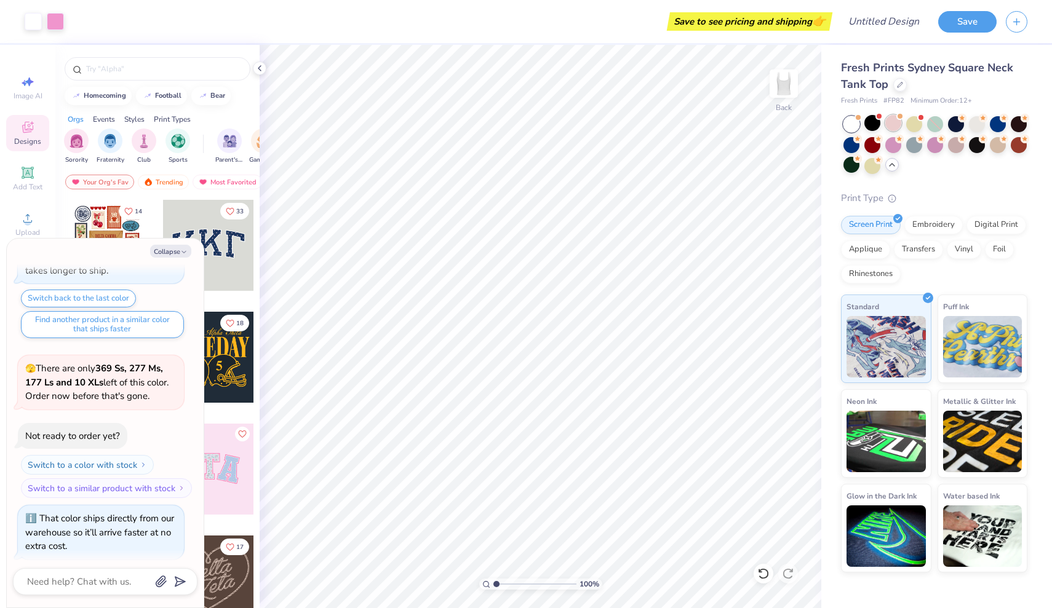
click at [898, 120] on div at bounding box center [893, 123] width 16 height 16
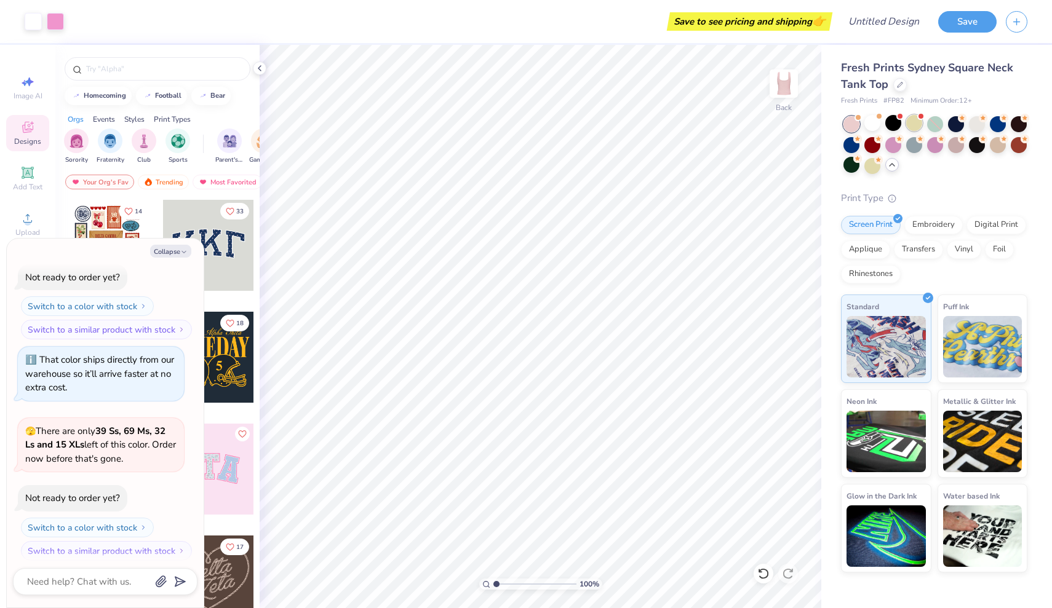
click at [921, 127] on div at bounding box center [914, 123] width 16 height 16
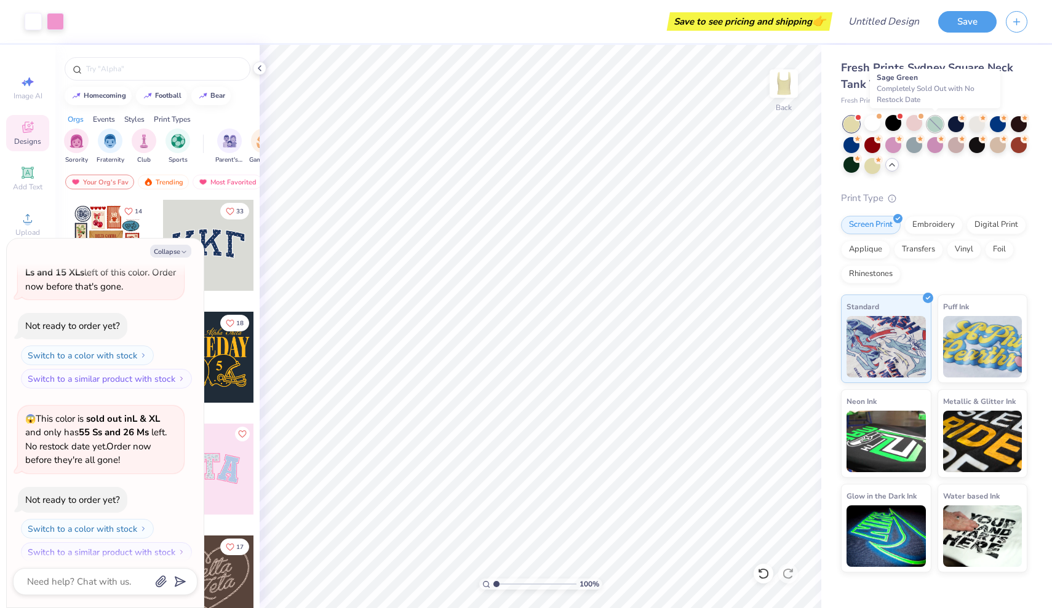
click at [937, 121] on div at bounding box center [935, 124] width 16 height 16
click at [954, 121] on div at bounding box center [956, 123] width 16 height 16
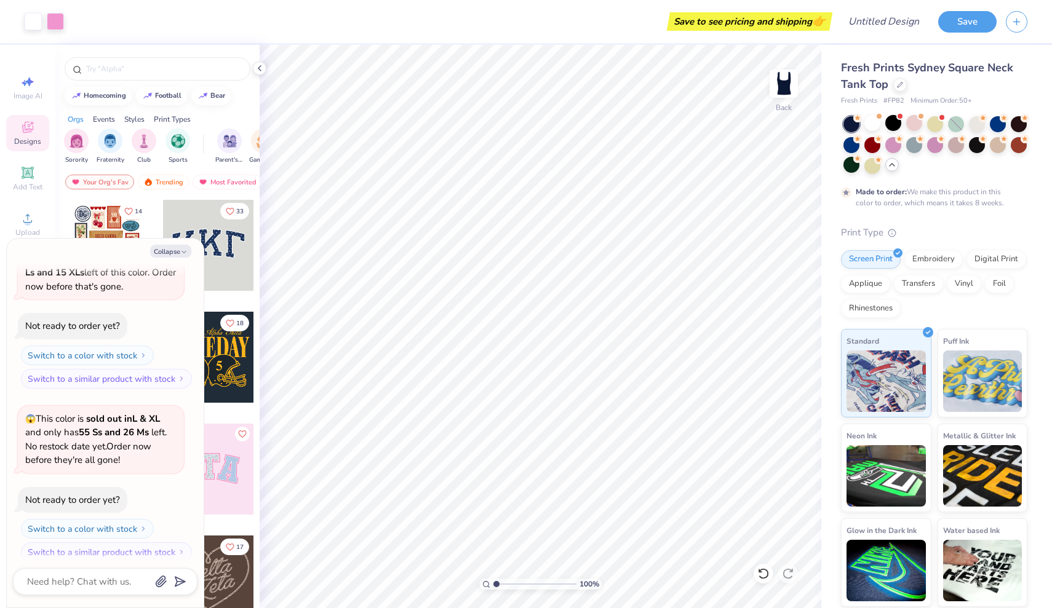
scroll to position [979, 0]
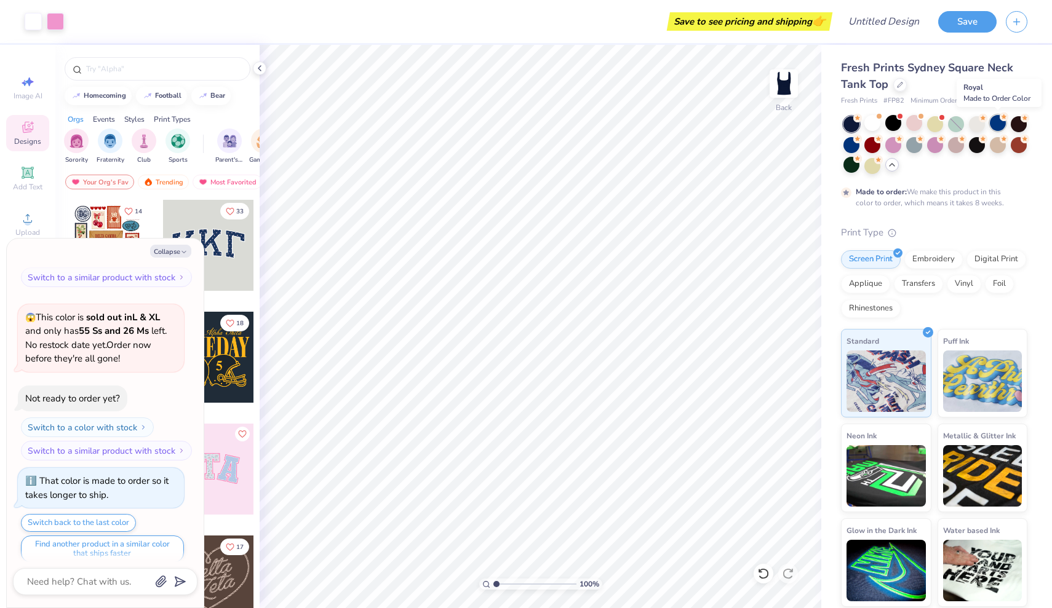
click at [1002, 120] on circle at bounding box center [1003, 117] width 9 height 9
click at [1020, 121] on div at bounding box center [1018, 123] width 16 height 16
click at [850, 142] on div at bounding box center [851, 144] width 16 height 16
click at [854, 158] on circle at bounding box center [857, 158] width 9 height 9
click at [875, 165] on div at bounding box center [872, 165] width 16 height 16
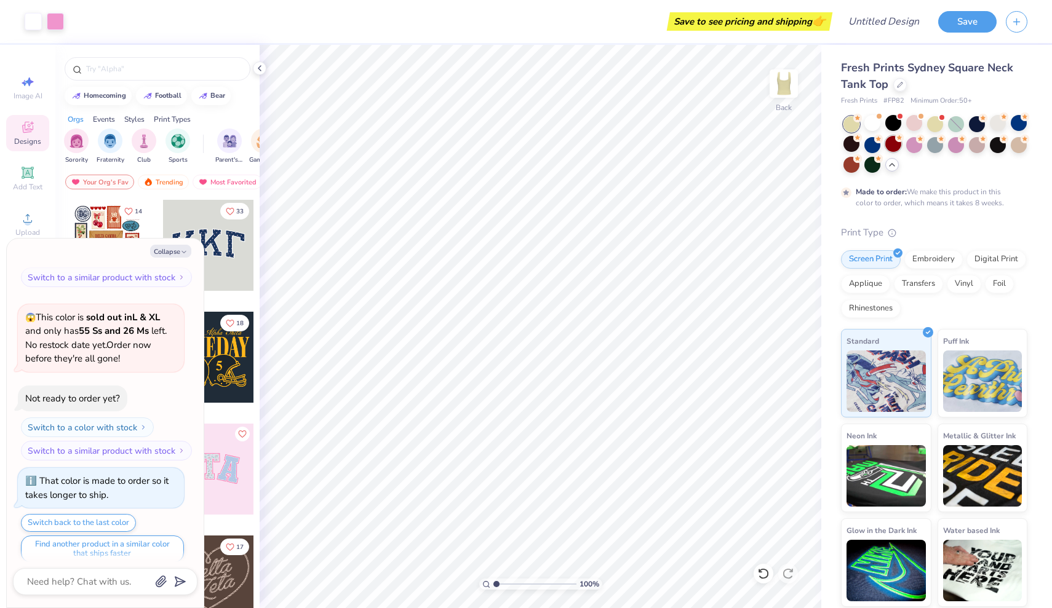
click at [889, 145] on div at bounding box center [893, 144] width 16 height 16
click at [918, 142] on div at bounding box center [914, 144] width 16 height 16
click at [941, 146] on div at bounding box center [935, 144] width 16 height 16
click at [953, 146] on div at bounding box center [956, 144] width 16 height 16
click at [959, 145] on div at bounding box center [956, 144] width 16 height 16
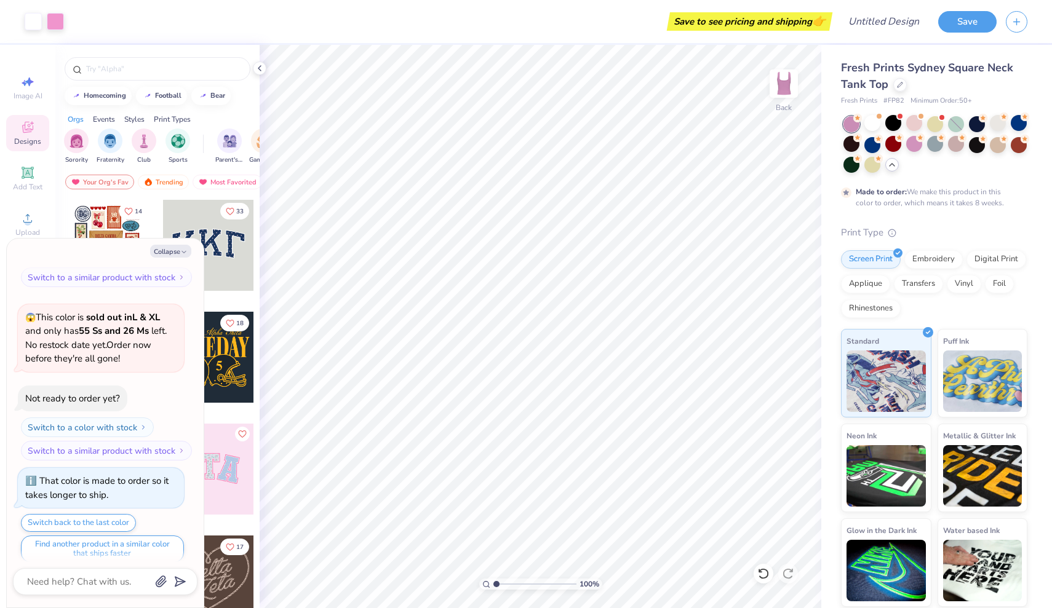
type textarea "x"
